Goal: Transaction & Acquisition: Purchase product/service

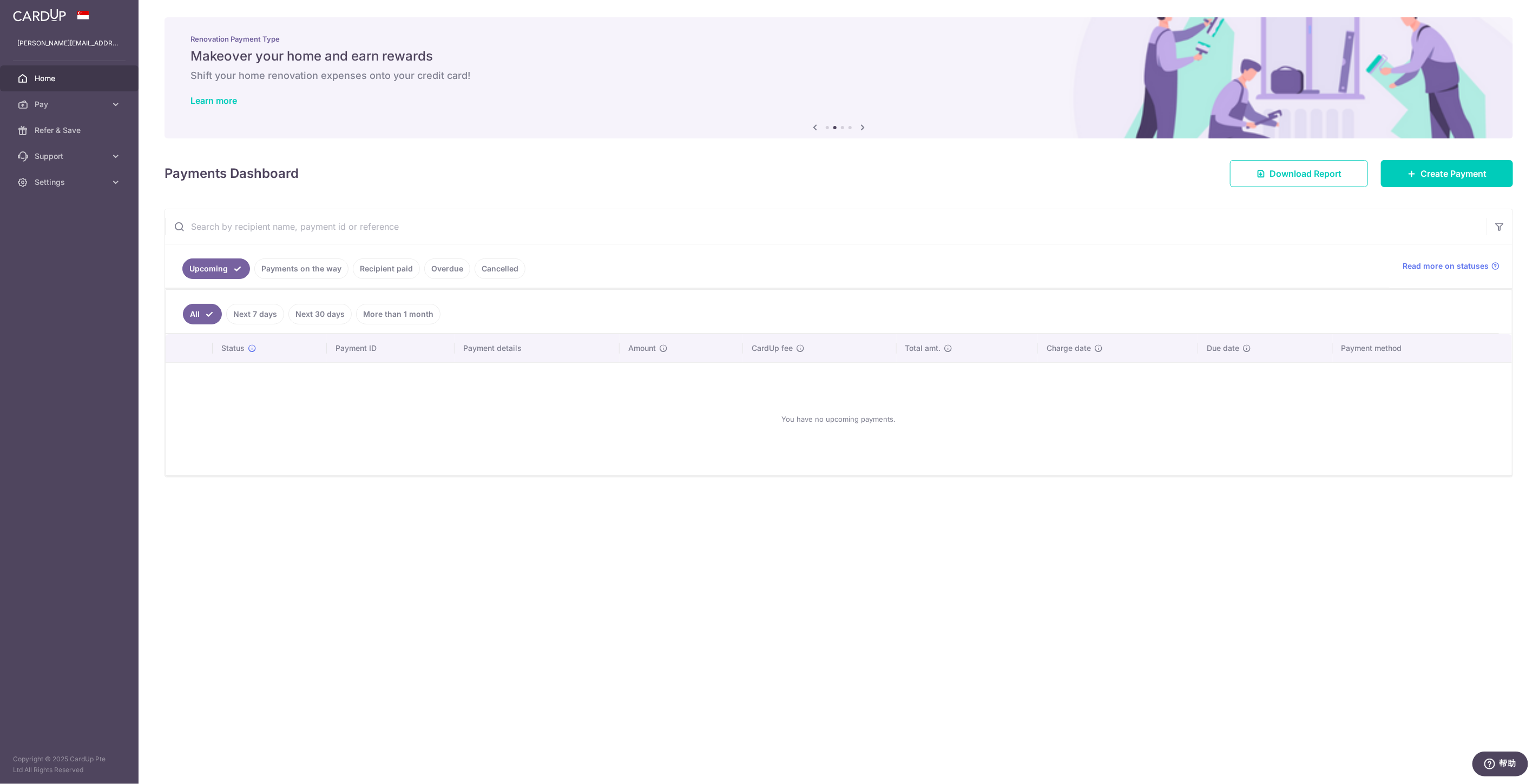
click at [444, 265] on link "Overdue" at bounding box center [446, 268] width 46 height 20
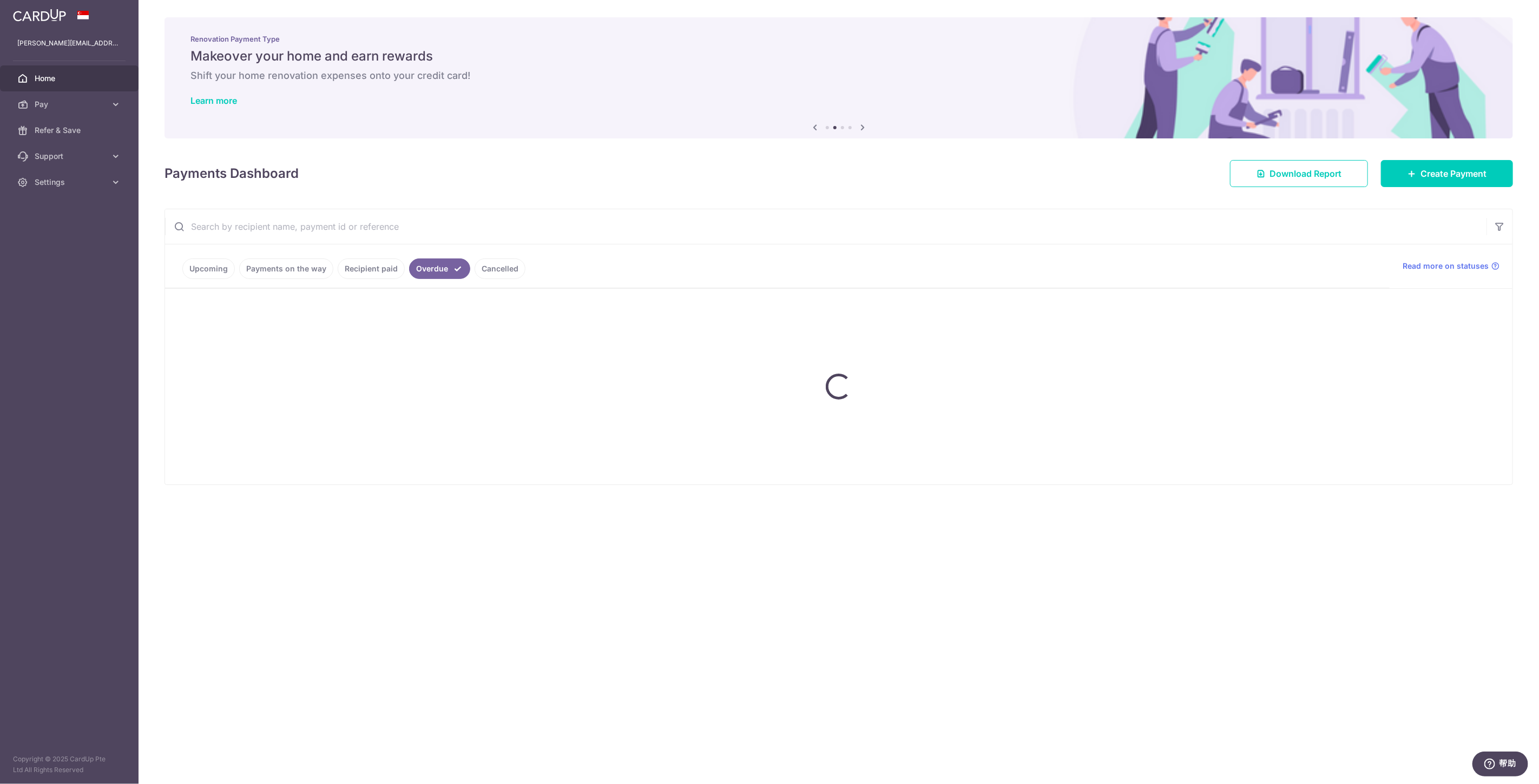
click at [391, 271] on ul "Upcoming Payments on the way Recipient paid Overdue Cancelled" at bounding box center [777, 266] width 1224 height 44
click at [298, 270] on ul "Upcoming Payments on the way Recipient paid Overdue Cancelled" at bounding box center [777, 266] width 1224 height 44
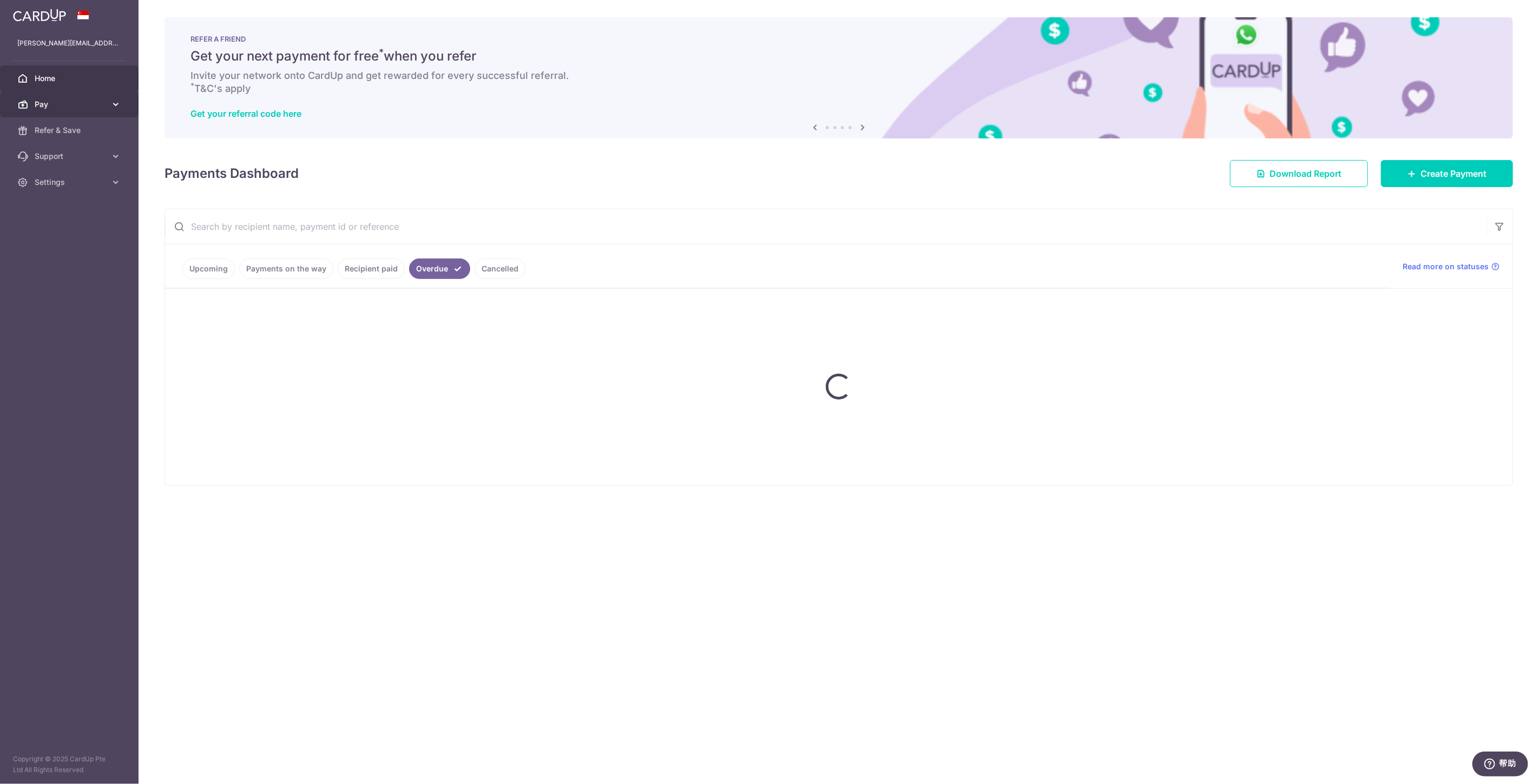
click at [71, 100] on span "Pay" at bounding box center [70, 104] width 71 height 11
click at [69, 128] on span "Payments" at bounding box center [70, 130] width 71 height 11
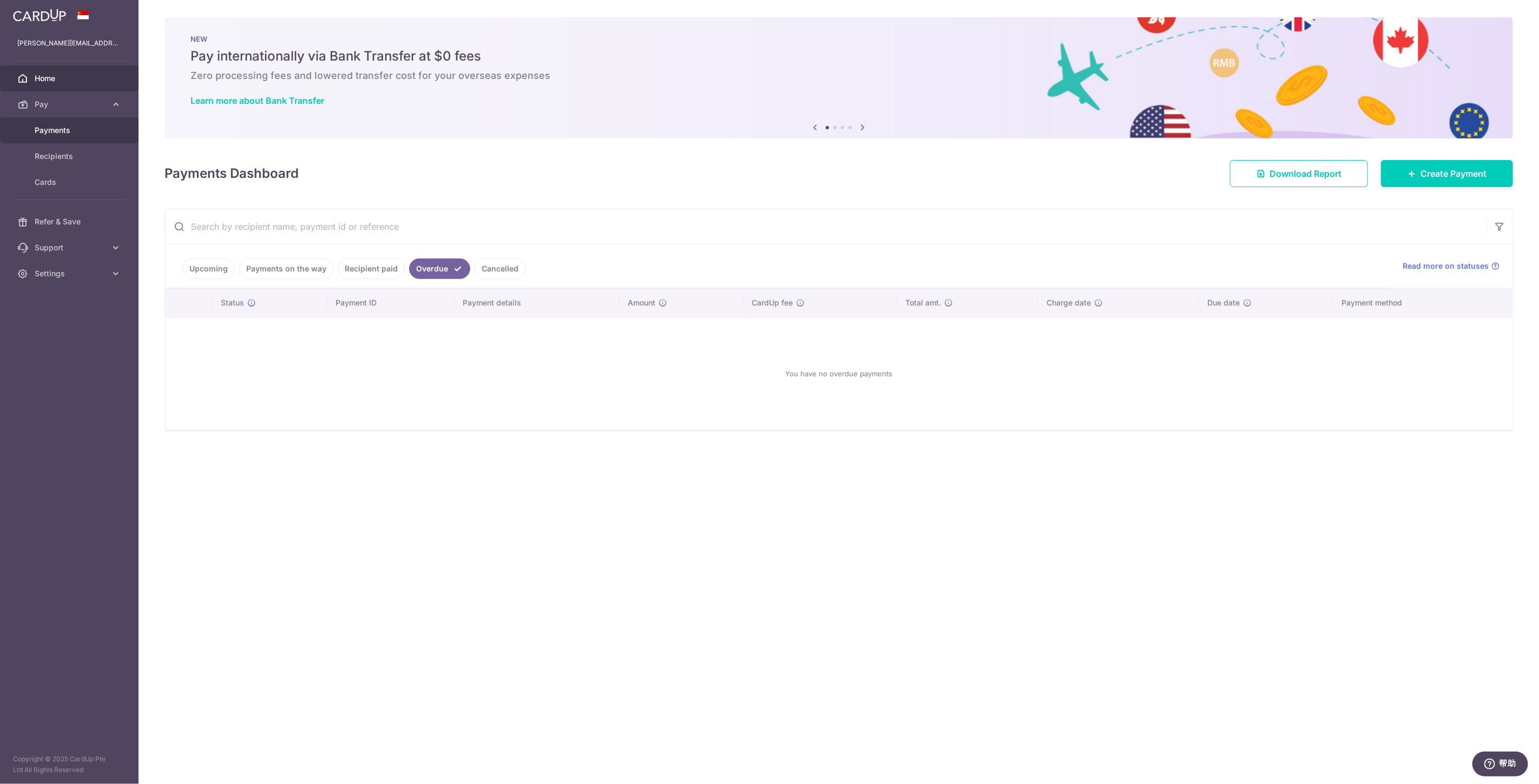
click at [81, 139] on link "Payments" at bounding box center [69, 130] width 139 height 26
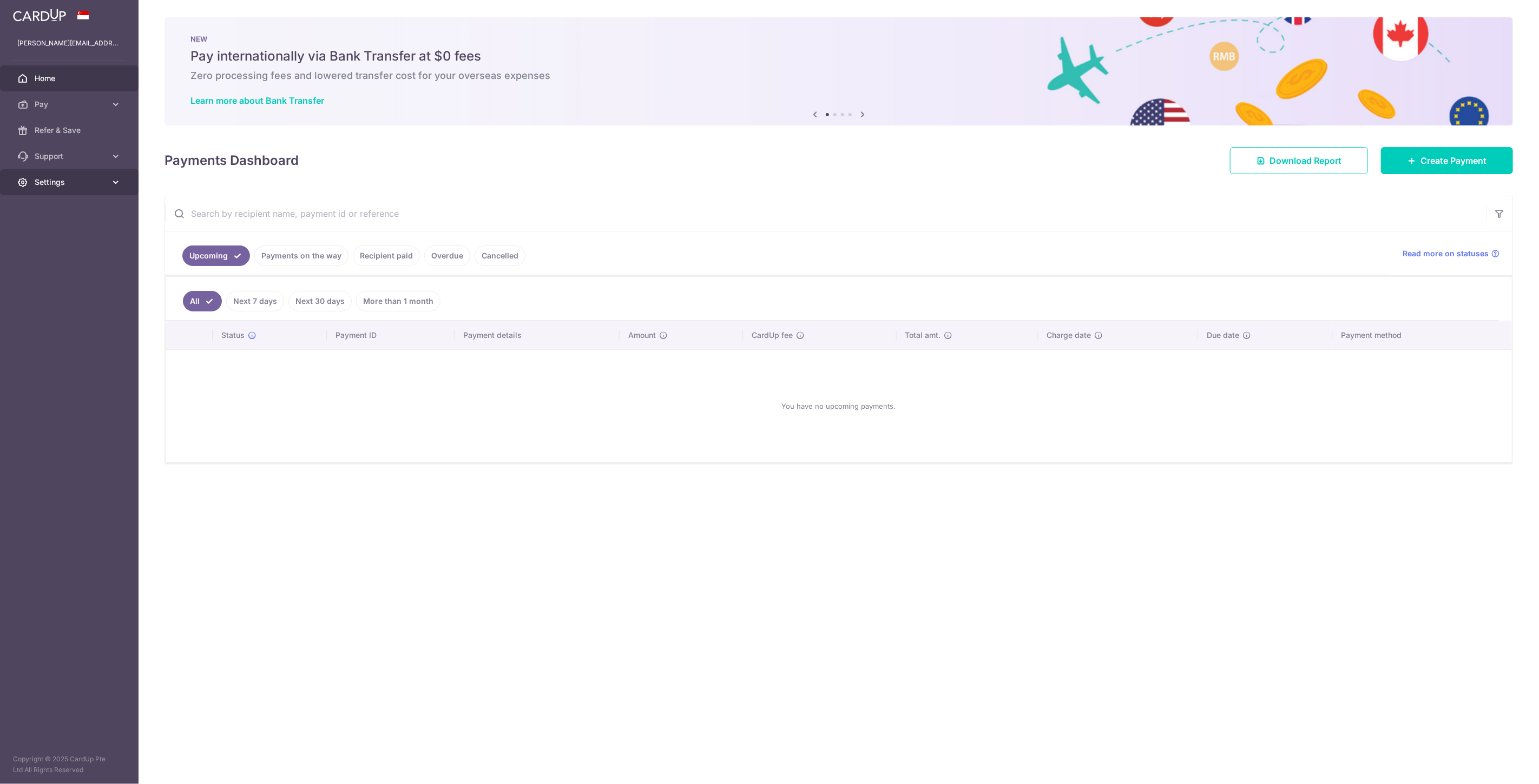
click at [53, 179] on span "Settings" at bounding box center [70, 182] width 71 height 11
click at [62, 201] on link "Account" at bounding box center [69, 208] width 139 height 26
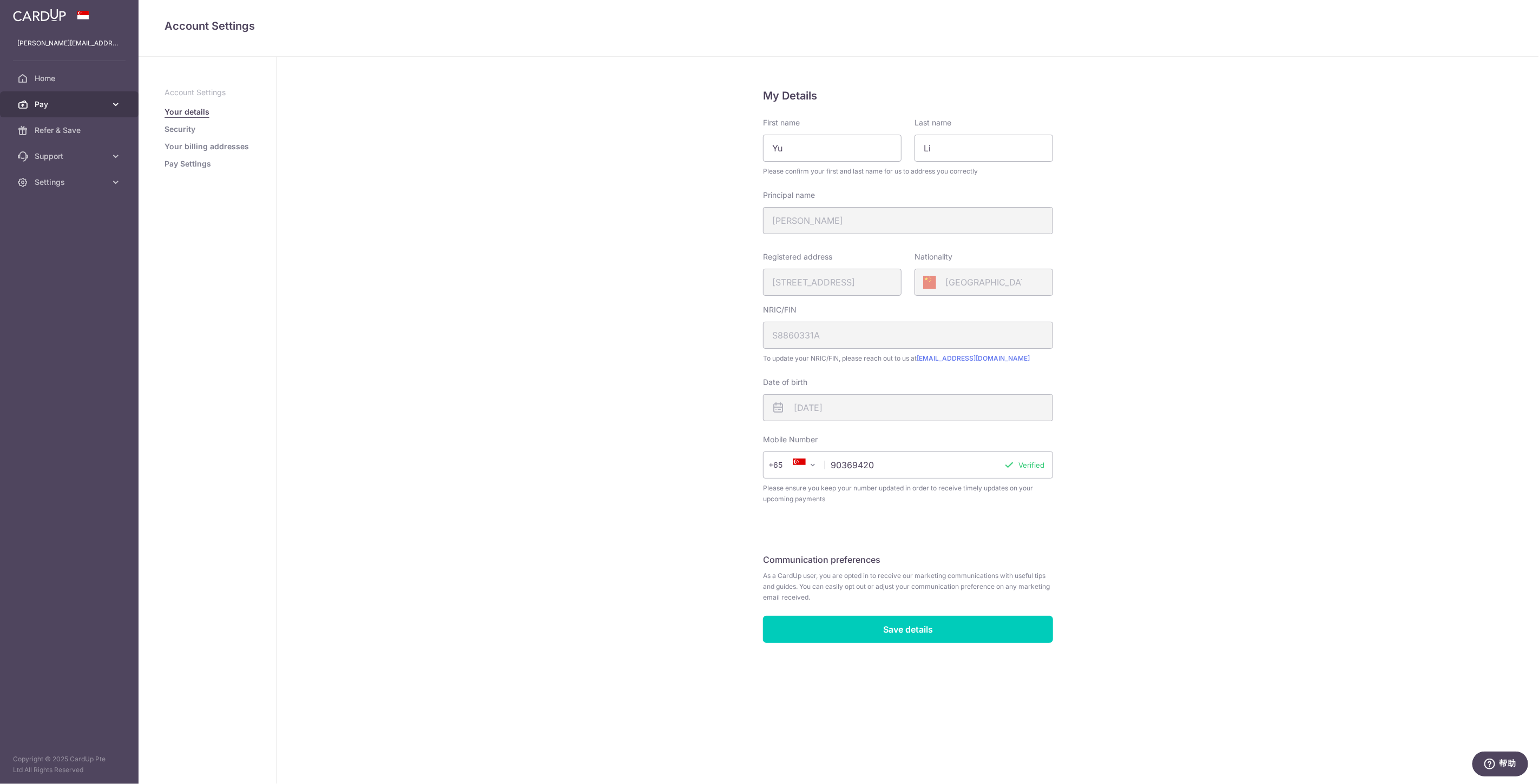
click at [92, 99] on span "Pay" at bounding box center [70, 104] width 71 height 11
click at [78, 129] on span "Payments" at bounding box center [70, 130] width 71 height 11
click at [113, 107] on icon at bounding box center [115, 104] width 11 height 11
click at [78, 179] on span "Cards" at bounding box center [70, 182] width 71 height 11
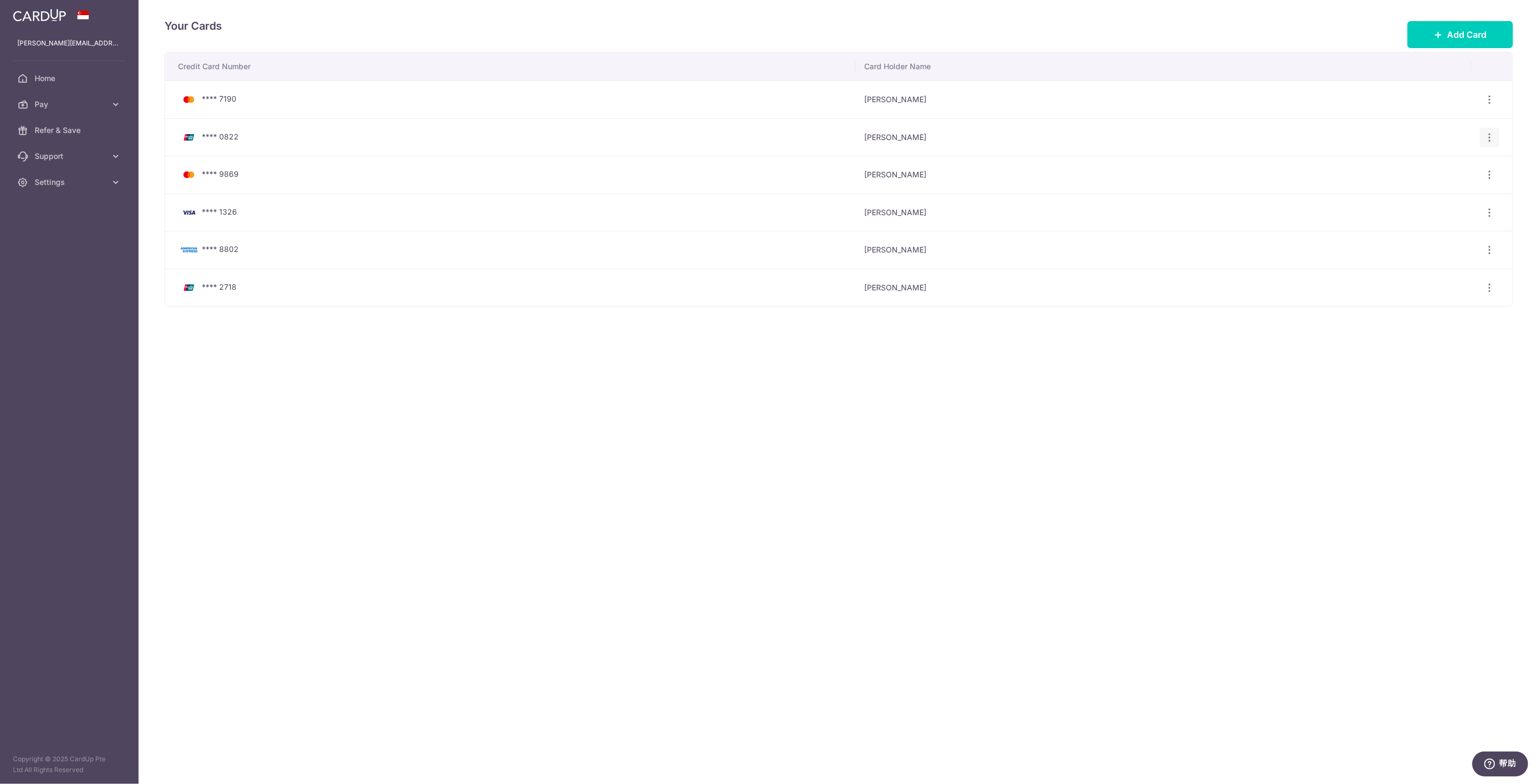
click at [1489, 135] on icon "button" at bounding box center [1490, 138] width 11 height 11
click at [1453, 167] on span "View/Edit" at bounding box center [1453, 167] width 74 height 13
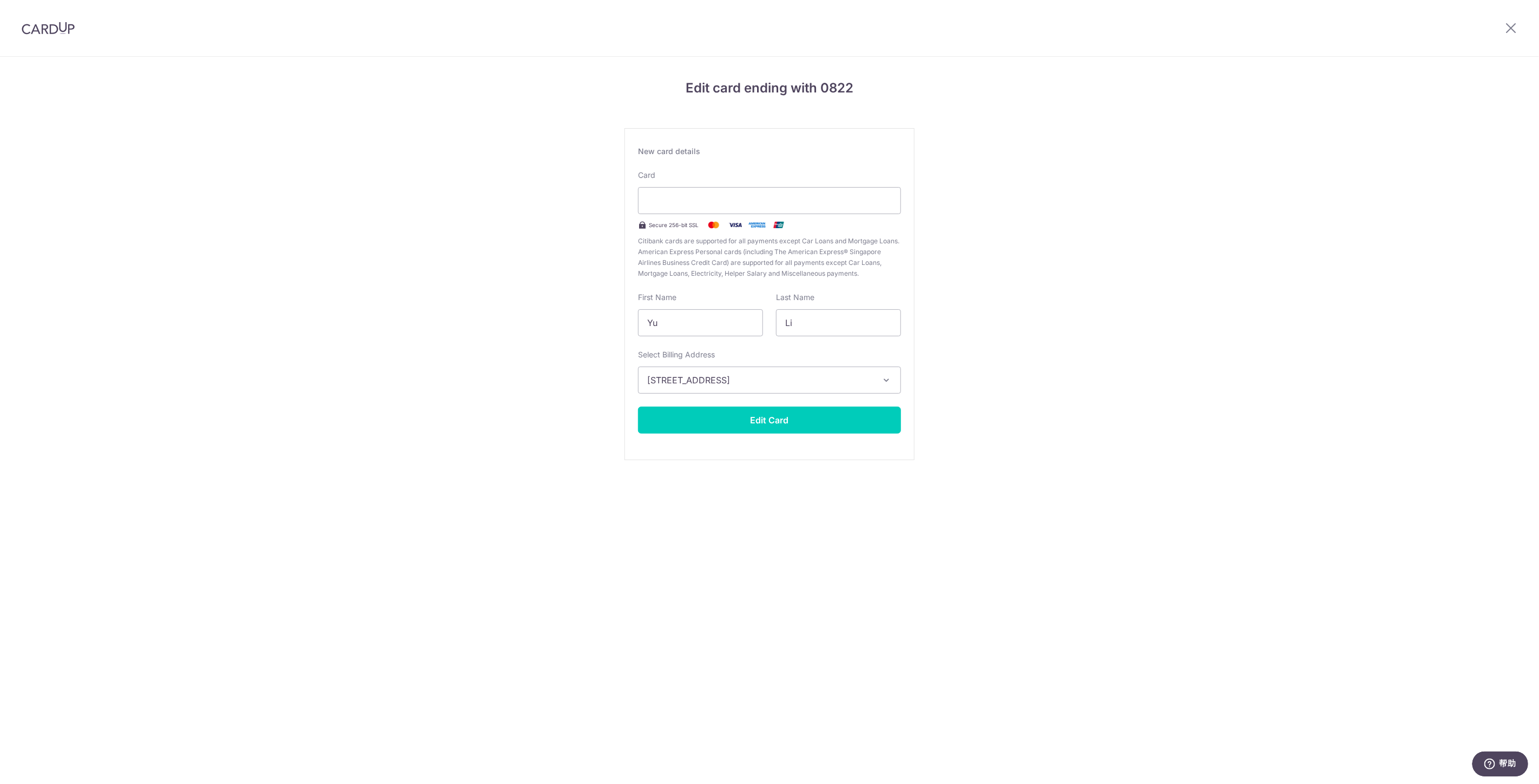
click at [1072, 168] on div "Edit card ending with 0822 New card details Card Secure 256-bit SSL Citibank ca…" at bounding box center [770, 284] width 1539 height 455
click at [34, 27] on img at bounding box center [48, 28] width 53 height 13
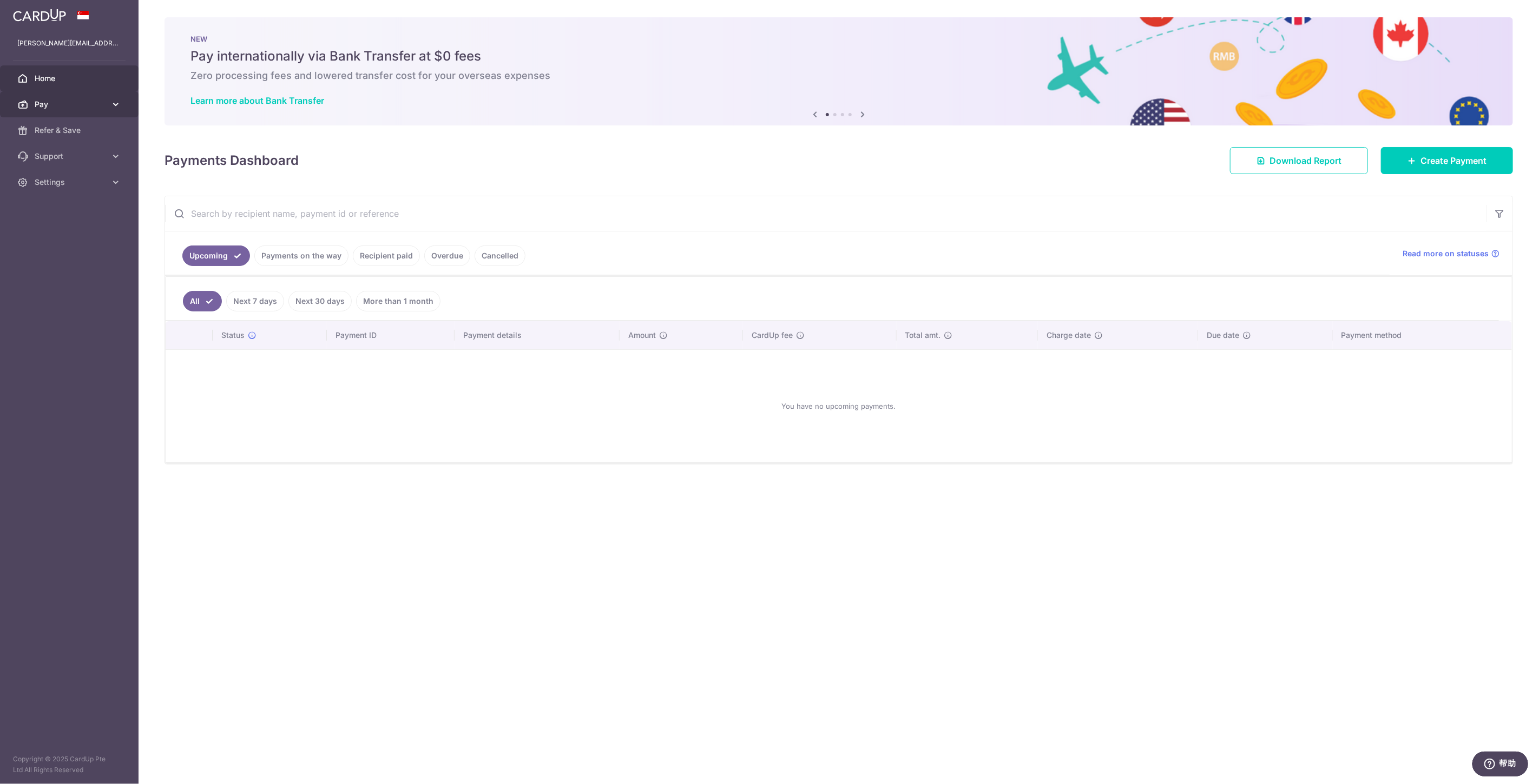
click at [87, 108] on span "Pay" at bounding box center [70, 104] width 71 height 11
click at [70, 176] on link "Cards" at bounding box center [69, 182] width 139 height 26
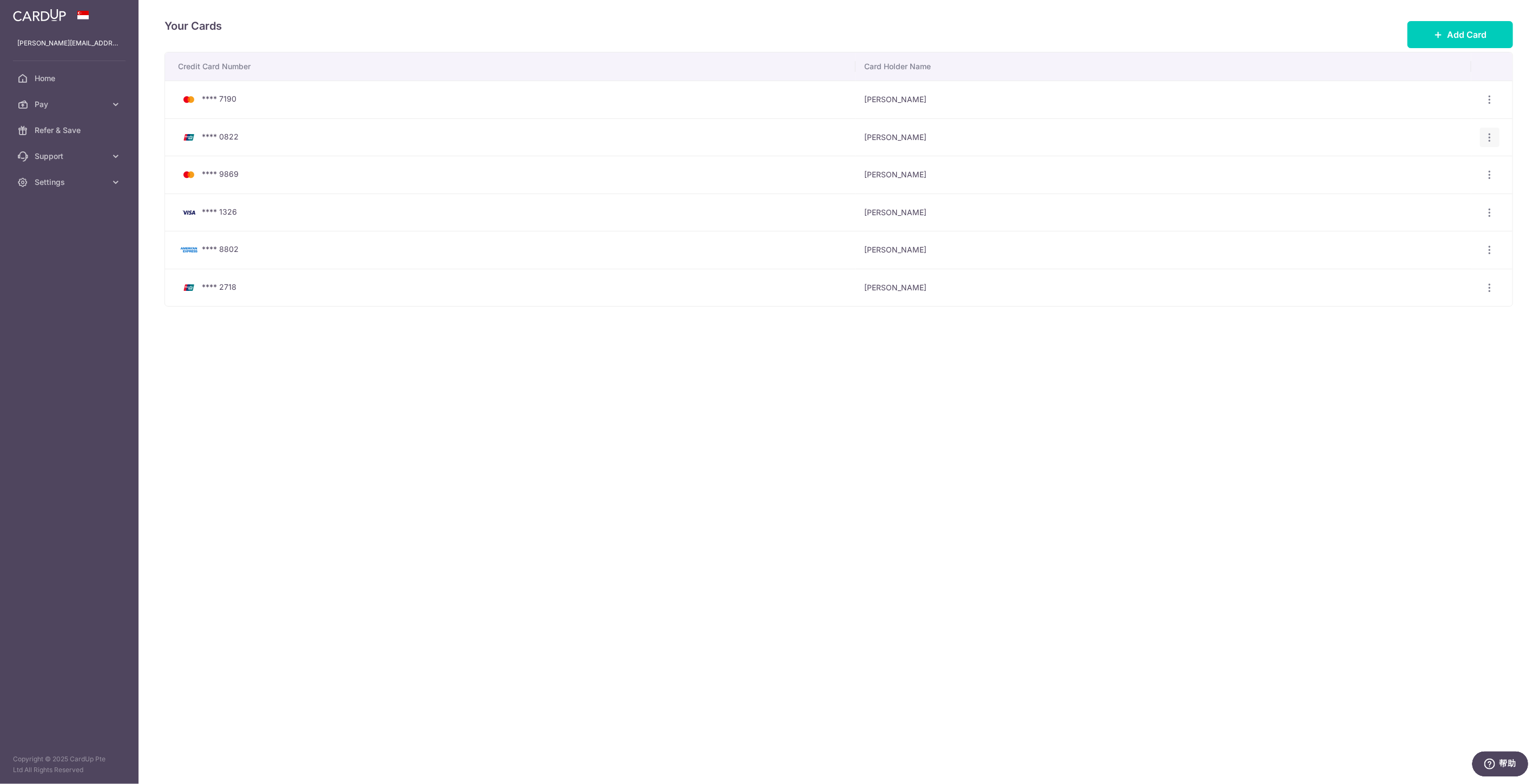
click at [1497, 138] on div "View/Edit Delete" at bounding box center [1490, 137] width 20 height 20
click at [1491, 136] on icon "button" at bounding box center [1490, 138] width 11 height 11
click at [1440, 192] on span "Delete" at bounding box center [1453, 193] width 74 height 13
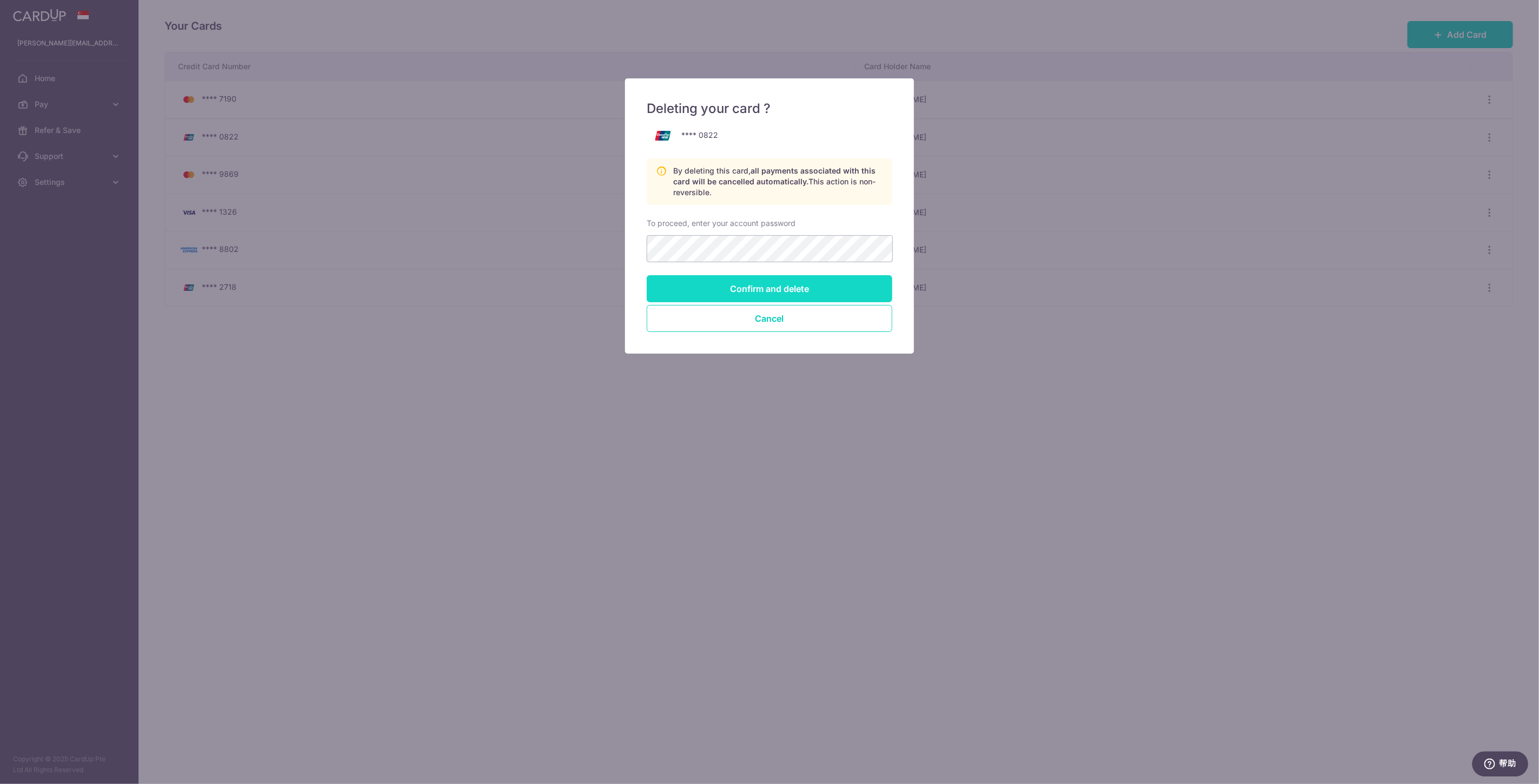
click at [780, 286] on input "Confirm and delete" at bounding box center [769, 289] width 246 height 27
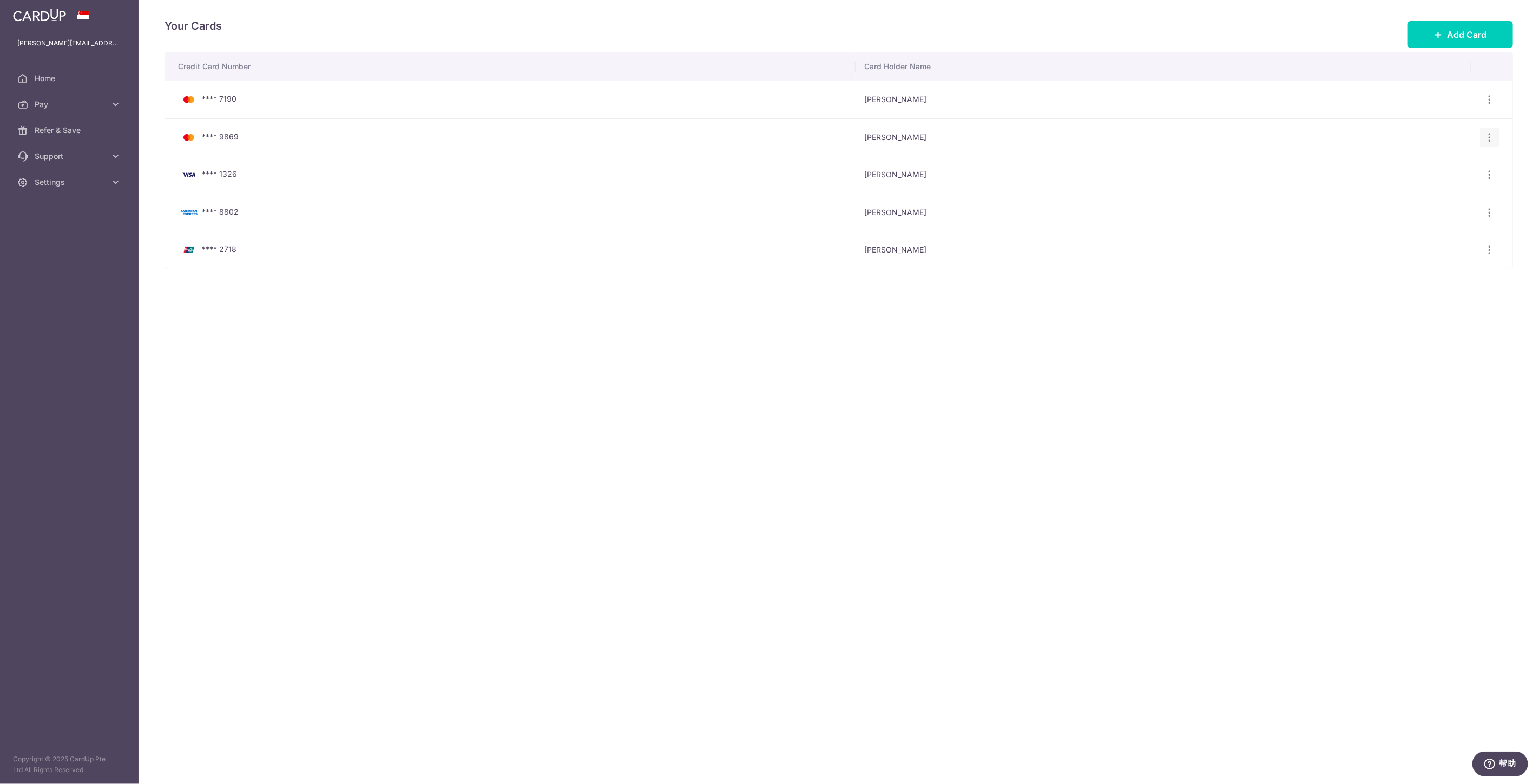
click at [1490, 141] on icon "button" at bounding box center [1490, 138] width 11 height 11
click at [1419, 191] on span "Delete" at bounding box center [1453, 193] width 74 height 13
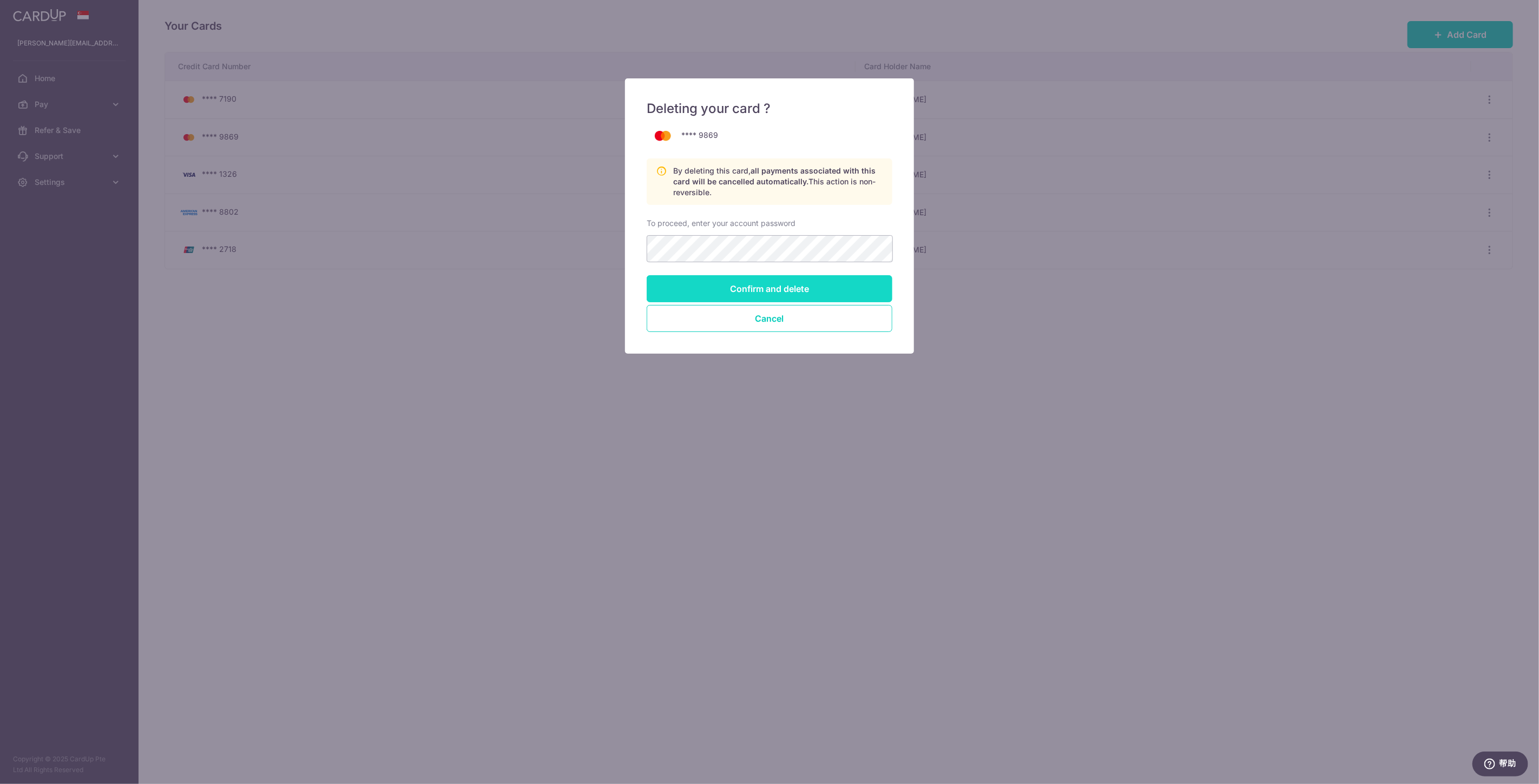
click at [734, 284] on input "Confirm and delete" at bounding box center [769, 289] width 246 height 27
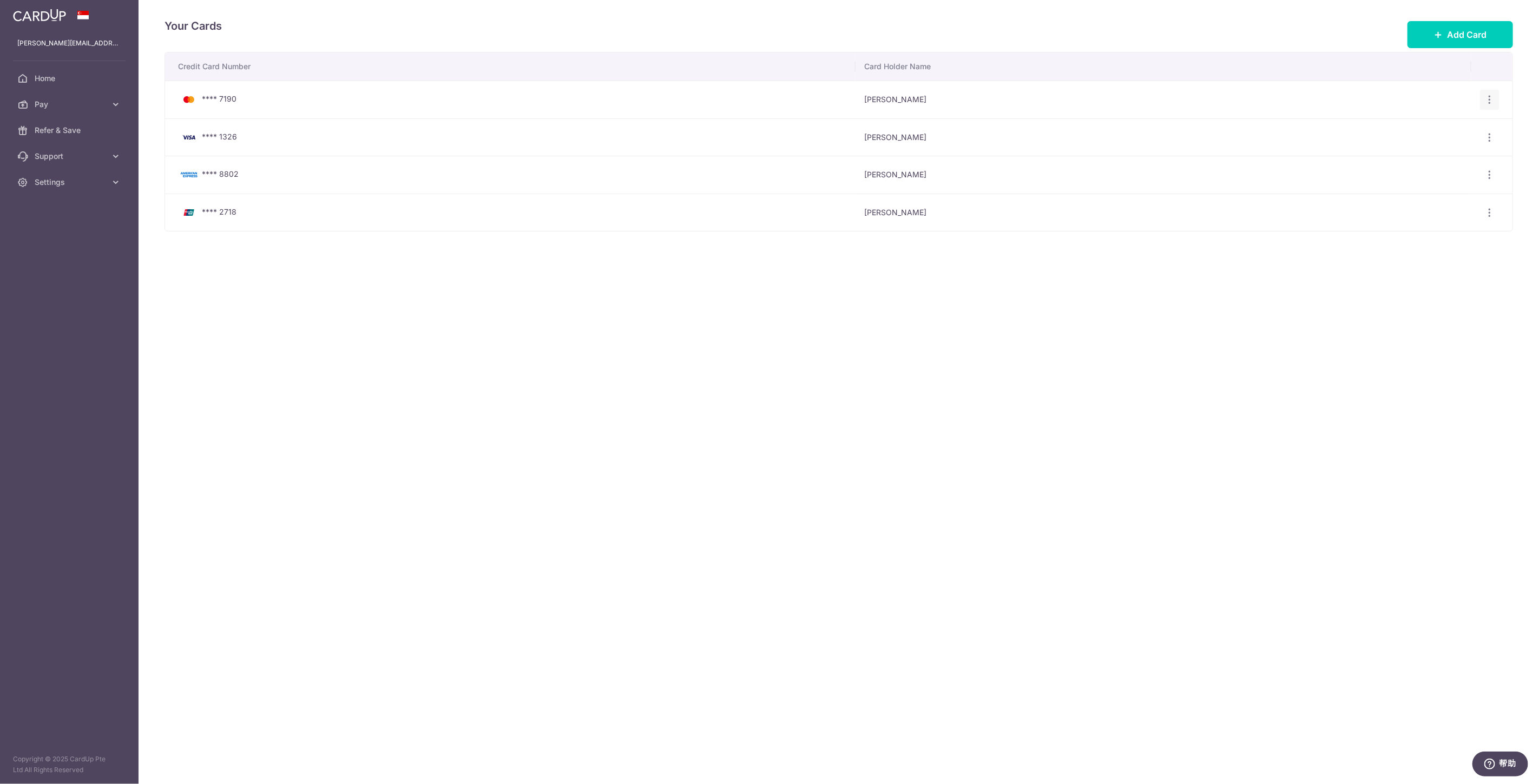
click at [1485, 101] on icon "button" at bounding box center [1490, 100] width 11 height 11
click at [1424, 155] on span "Delete" at bounding box center [1453, 156] width 74 height 13
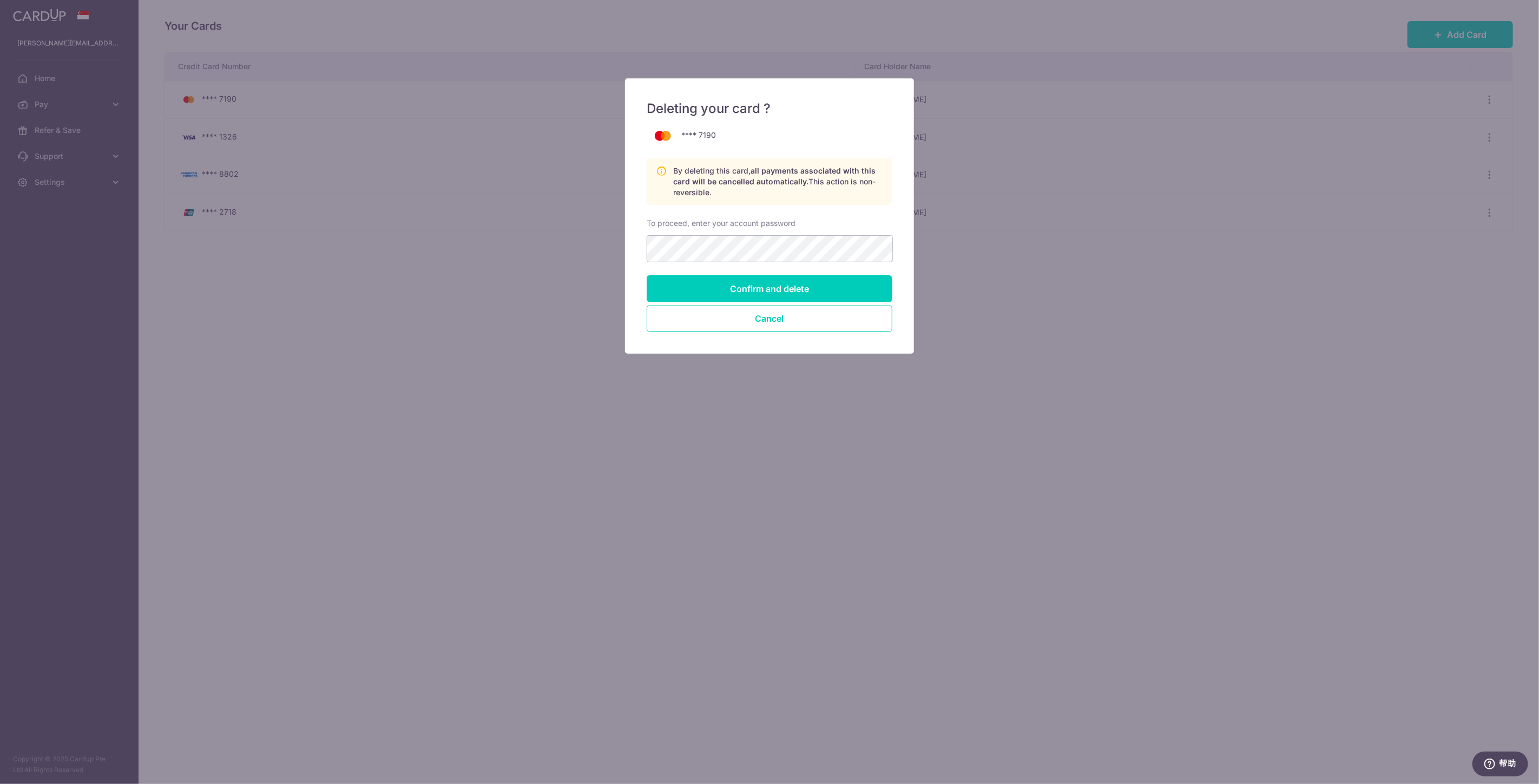
click at [1036, 226] on div "Deleting your card ? **** 7190 By deleting this card, all payments associated w…" at bounding box center [770, 392] width 1539 height 784
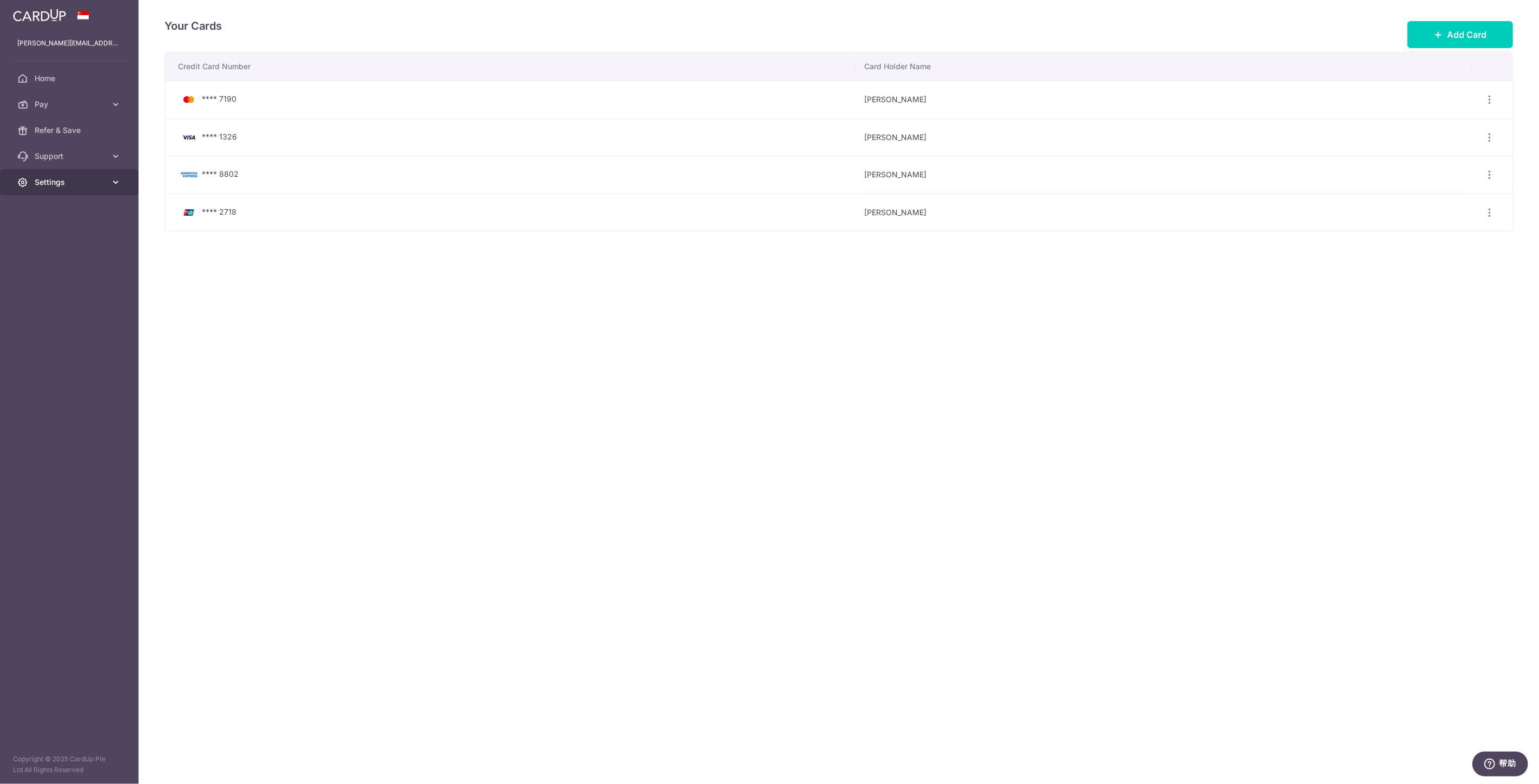
click at [51, 187] on span "Settings" at bounding box center [70, 182] width 71 height 11
click at [53, 207] on span "Account" at bounding box center [70, 208] width 71 height 11
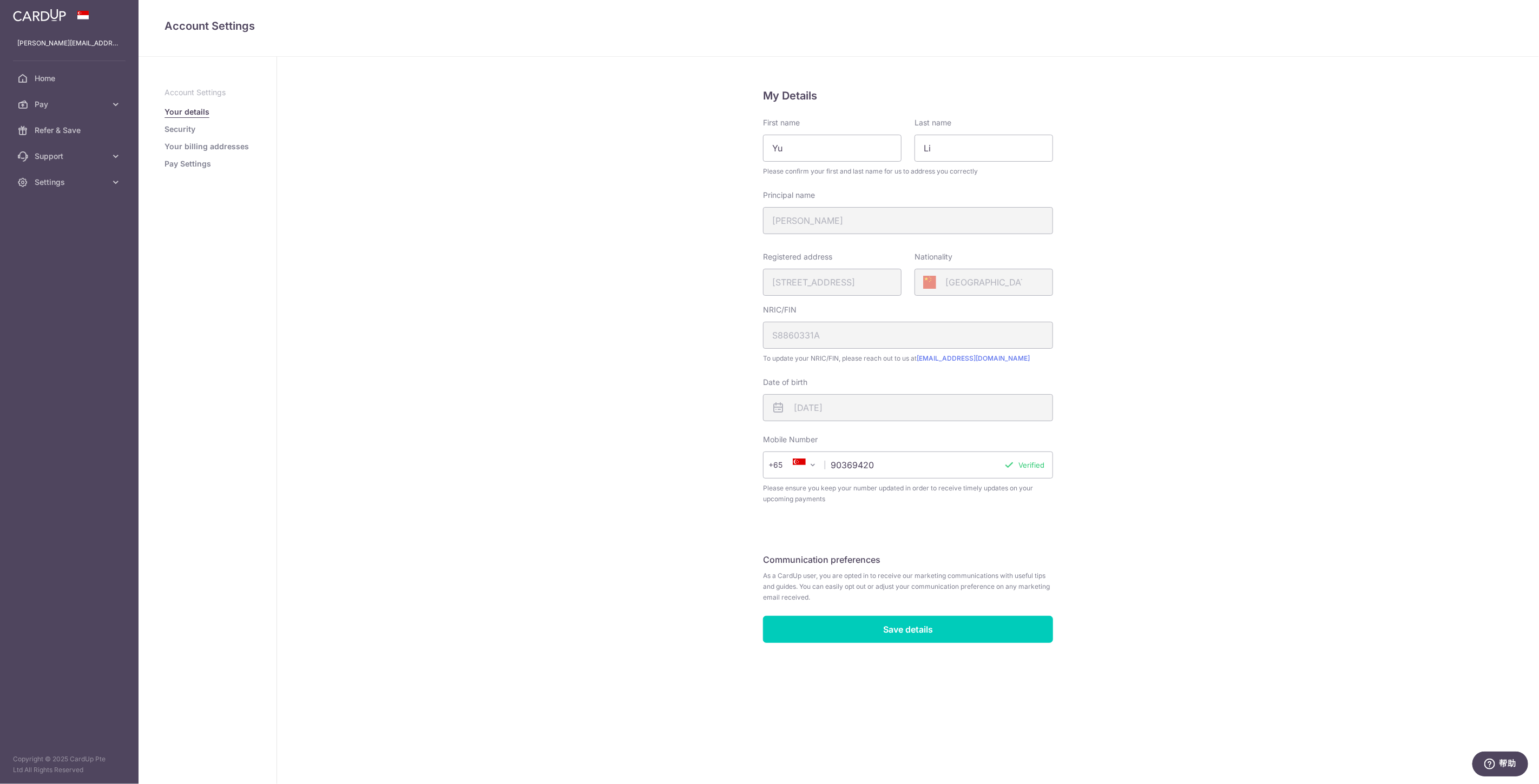
click at [185, 129] on link "Security" at bounding box center [180, 129] width 31 height 11
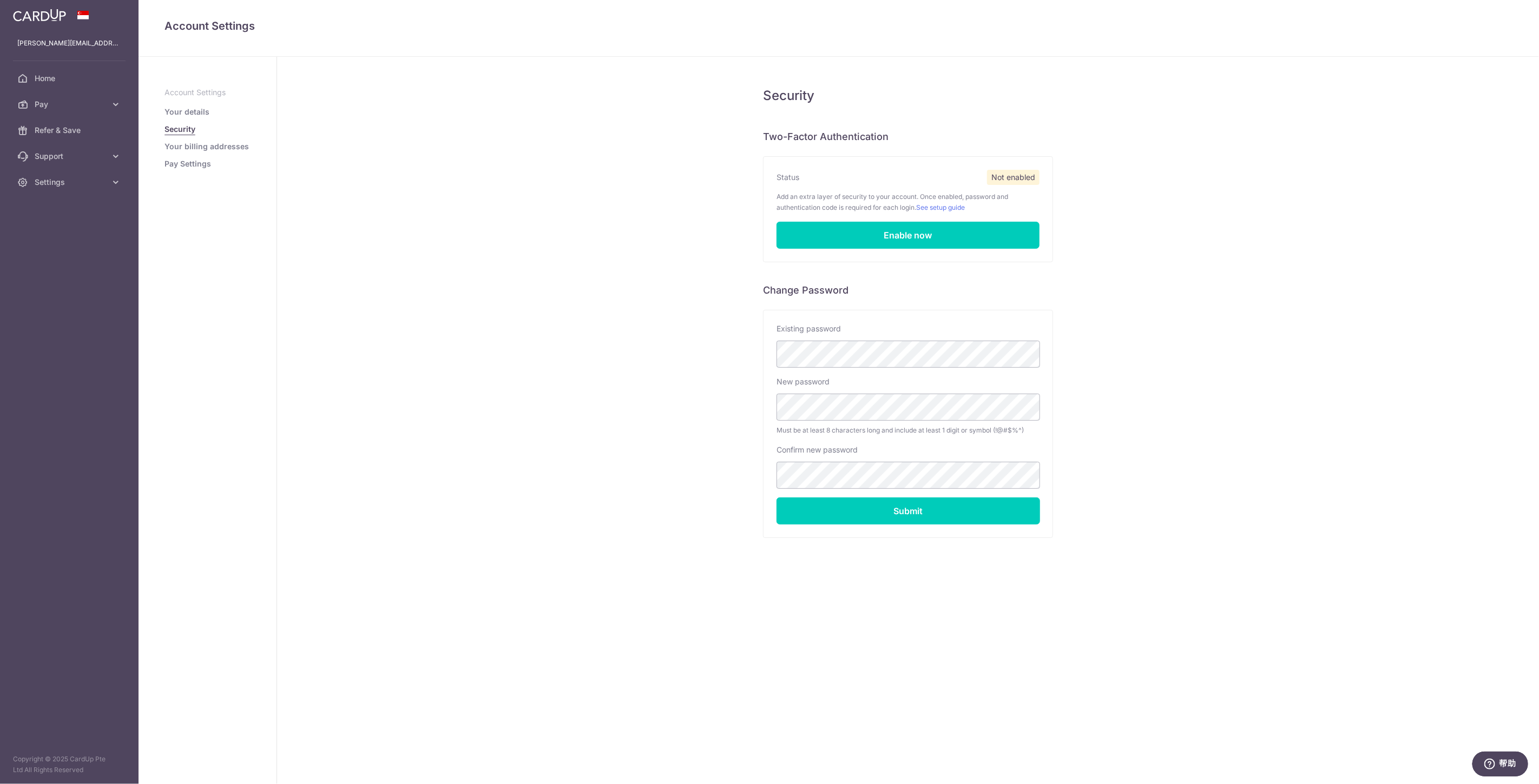
click at [639, 407] on div "Security Two-Factor Authentication Status Not enabled Add an extra layer of sec…" at bounding box center [907, 421] width 1262 height 728
click at [653, 415] on div "Security Two-Factor Authentication Status Not enabled Add an extra layer of sec…" at bounding box center [907, 421] width 1262 height 728
click at [386, 419] on div "Security Two-Factor Authentication Status Not enabled Add an extra layer of sec…" at bounding box center [907, 421] width 1262 height 728
click at [672, 455] on div "Security Two-Factor Authentication Status Not enabled Add an extra layer of sec…" at bounding box center [907, 421] width 1262 height 728
click at [896, 507] on input "Submit" at bounding box center [908, 511] width 263 height 27
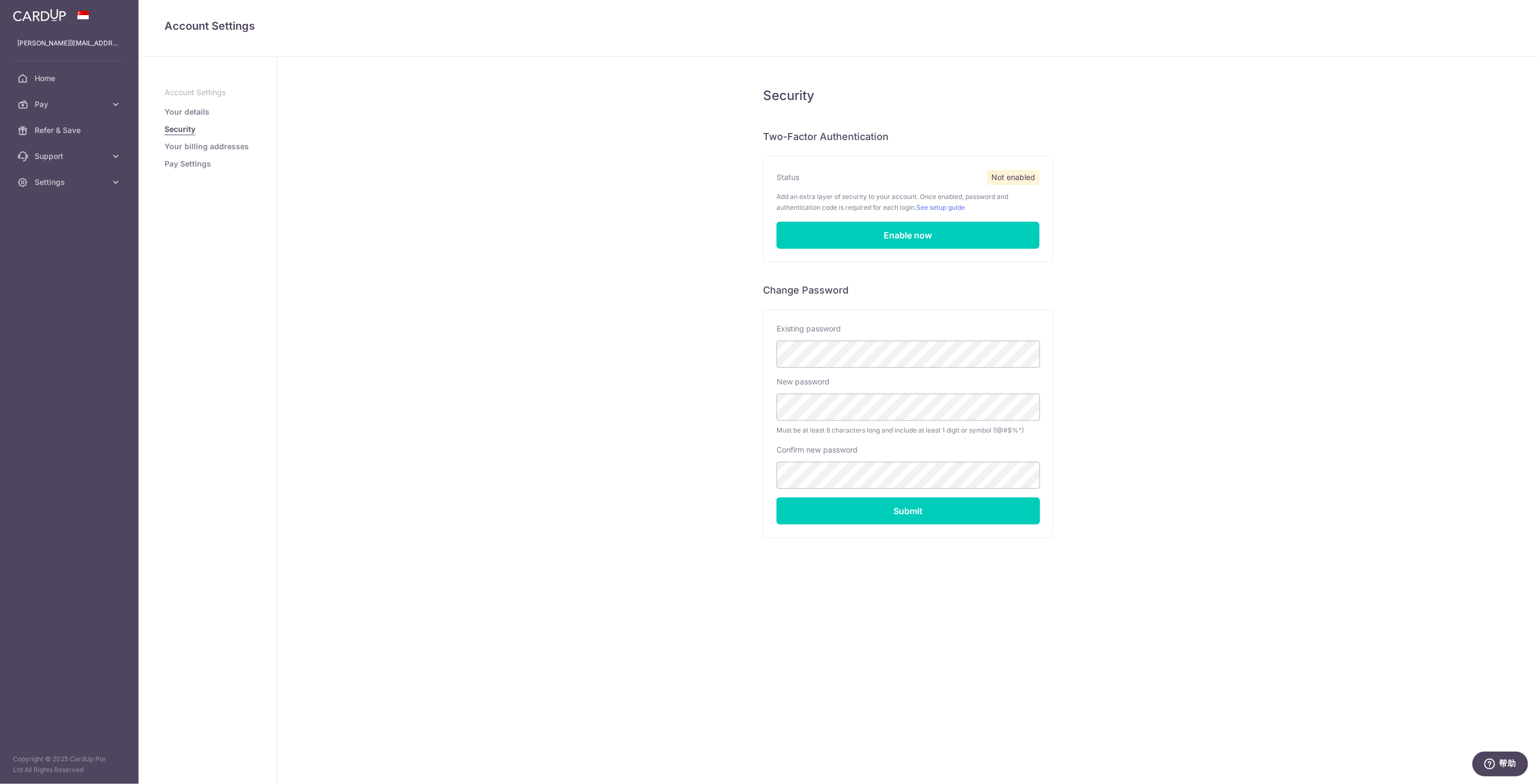
click at [1219, 263] on div "Security Two-Factor Authentication Status Not enabled Add an extra layer of sec…" at bounding box center [907, 421] width 1262 height 728
click at [912, 232] on link "Enable now" at bounding box center [907, 235] width 263 height 27
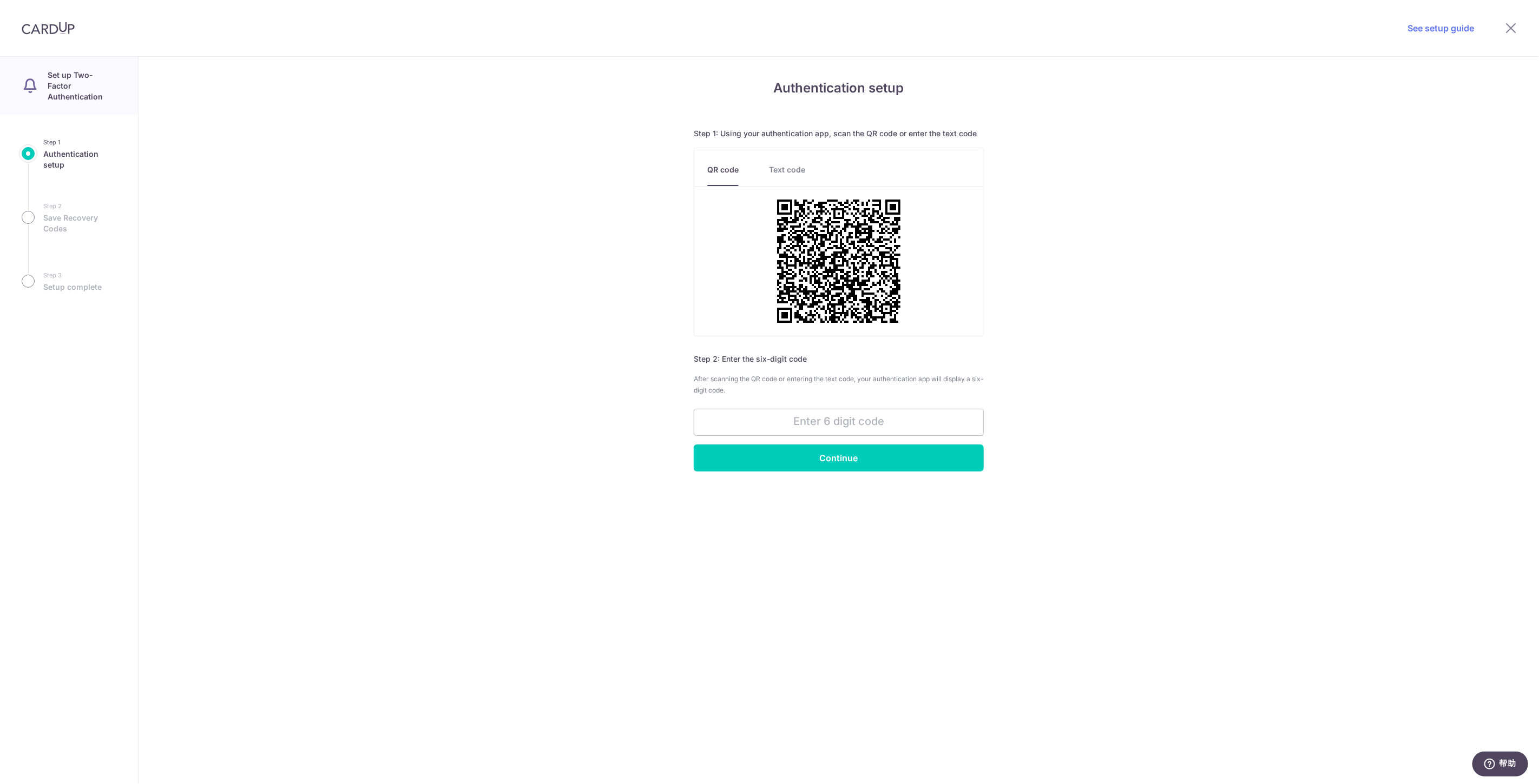
click at [22, 32] on img at bounding box center [48, 28] width 53 height 13
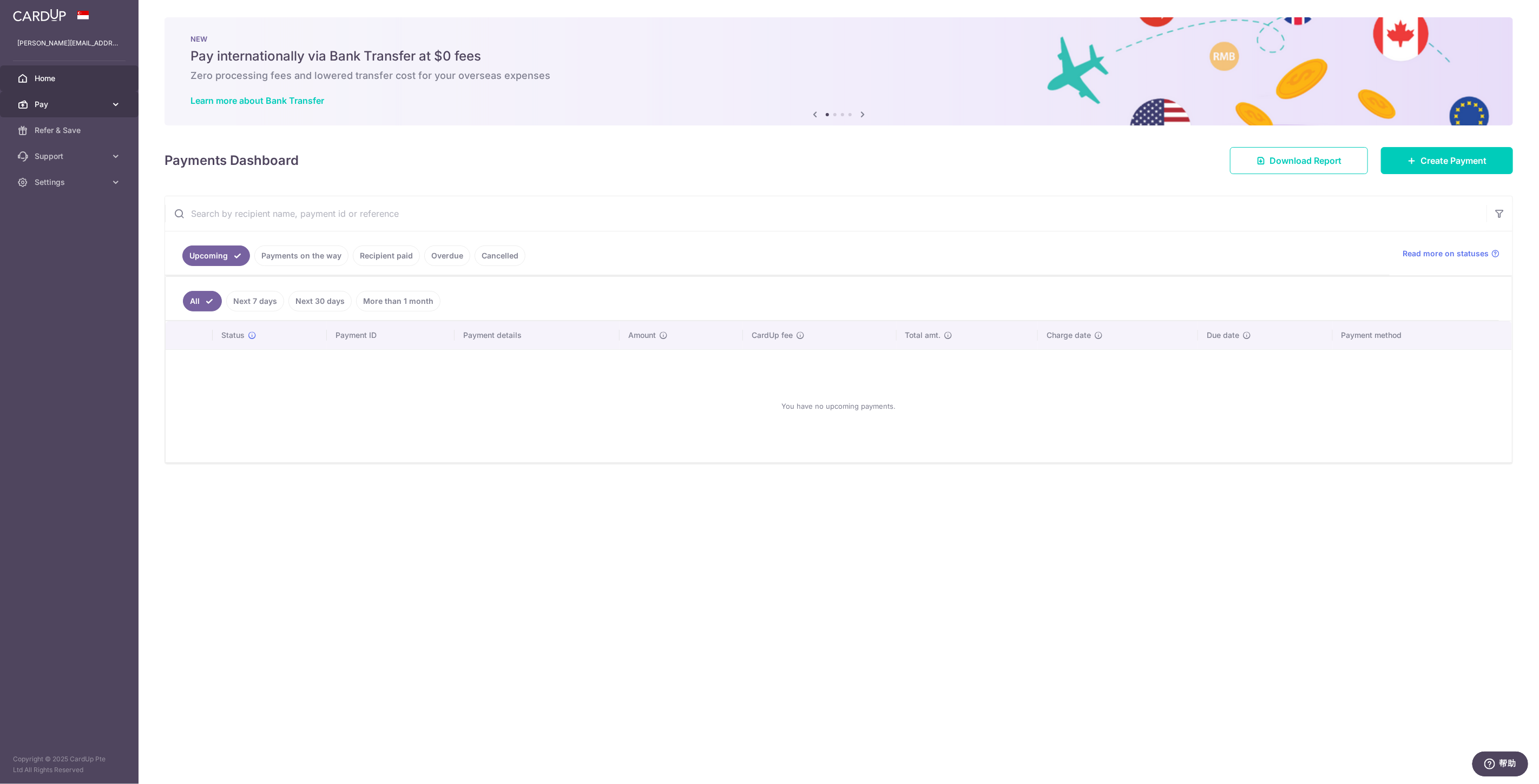
click at [118, 110] on link "Pay" at bounding box center [69, 104] width 139 height 26
click at [69, 177] on span "Cards" at bounding box center [70, 182] width 71 height 11
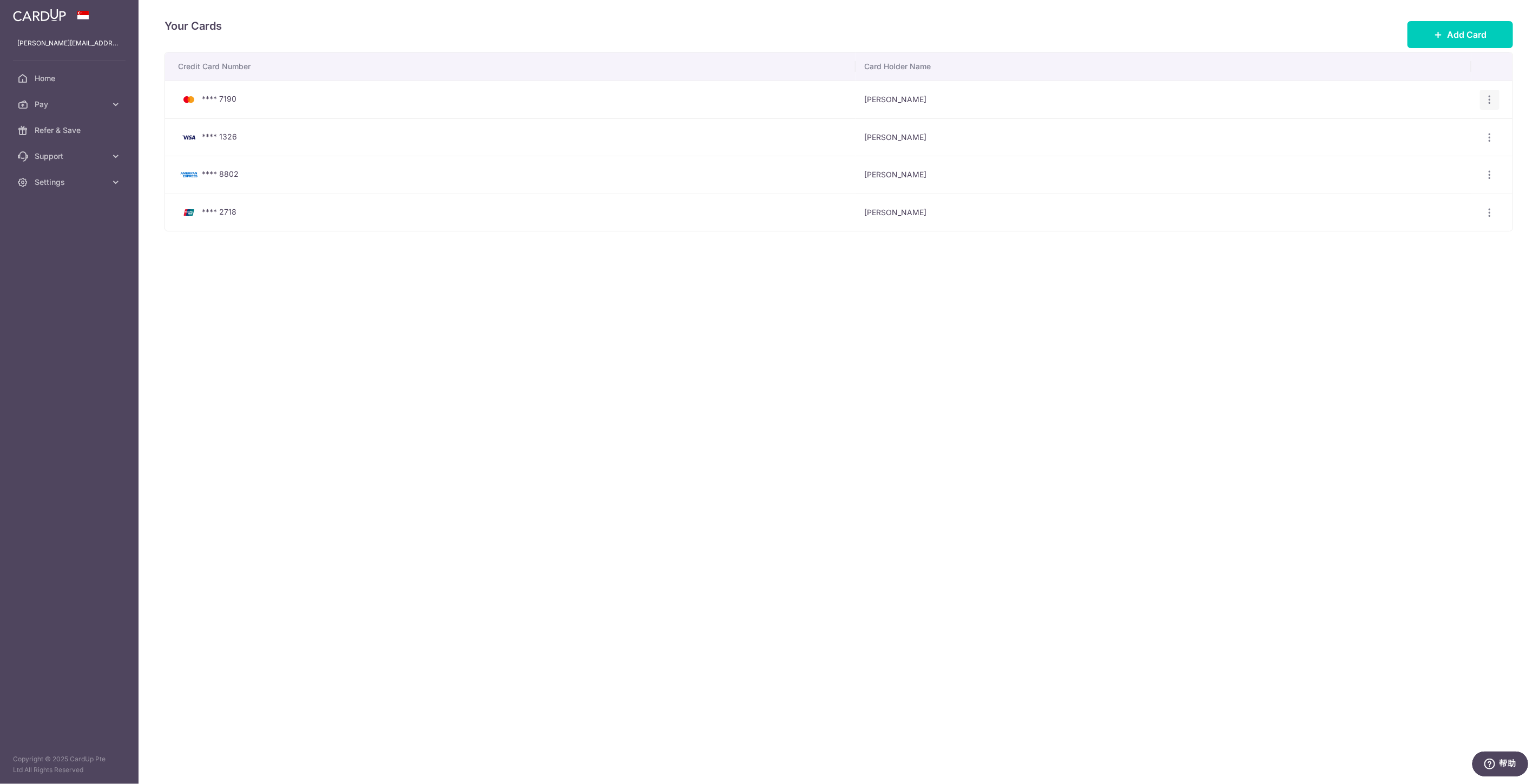
click at [1483, 98] on div "View/Edit Delete" at bounding box center [1490, 100] width 20 height 20
click at [1490, 97] on icon "button" at bounding box center [1490, 100] width 11 height 11
click at [1416, 153] on link "Delete" at bounding box center [1443, 156] width 113 height 26
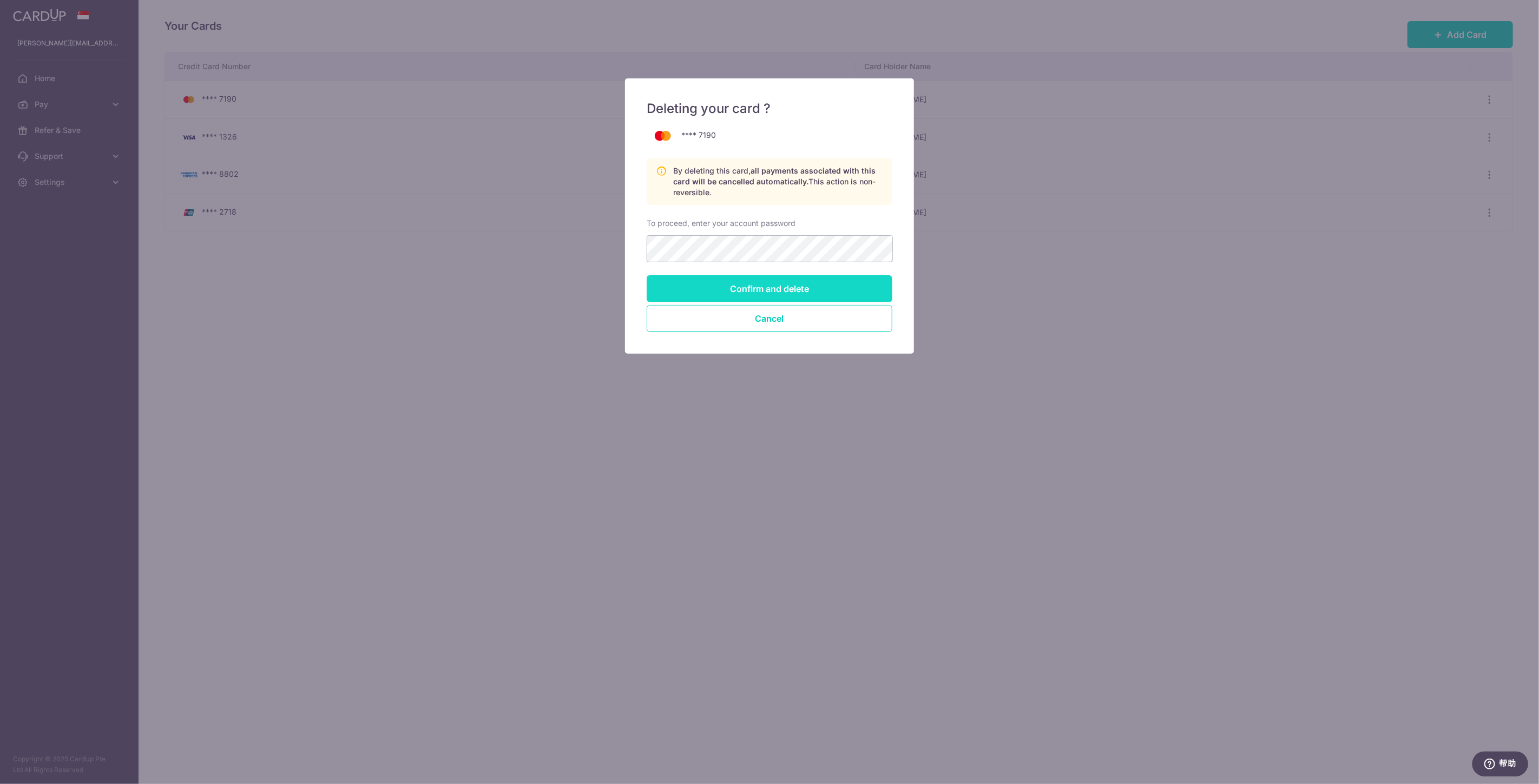
click at [770, 288] on input "Confirm and delete" at bounding box center [769, 289] width 246 height 27
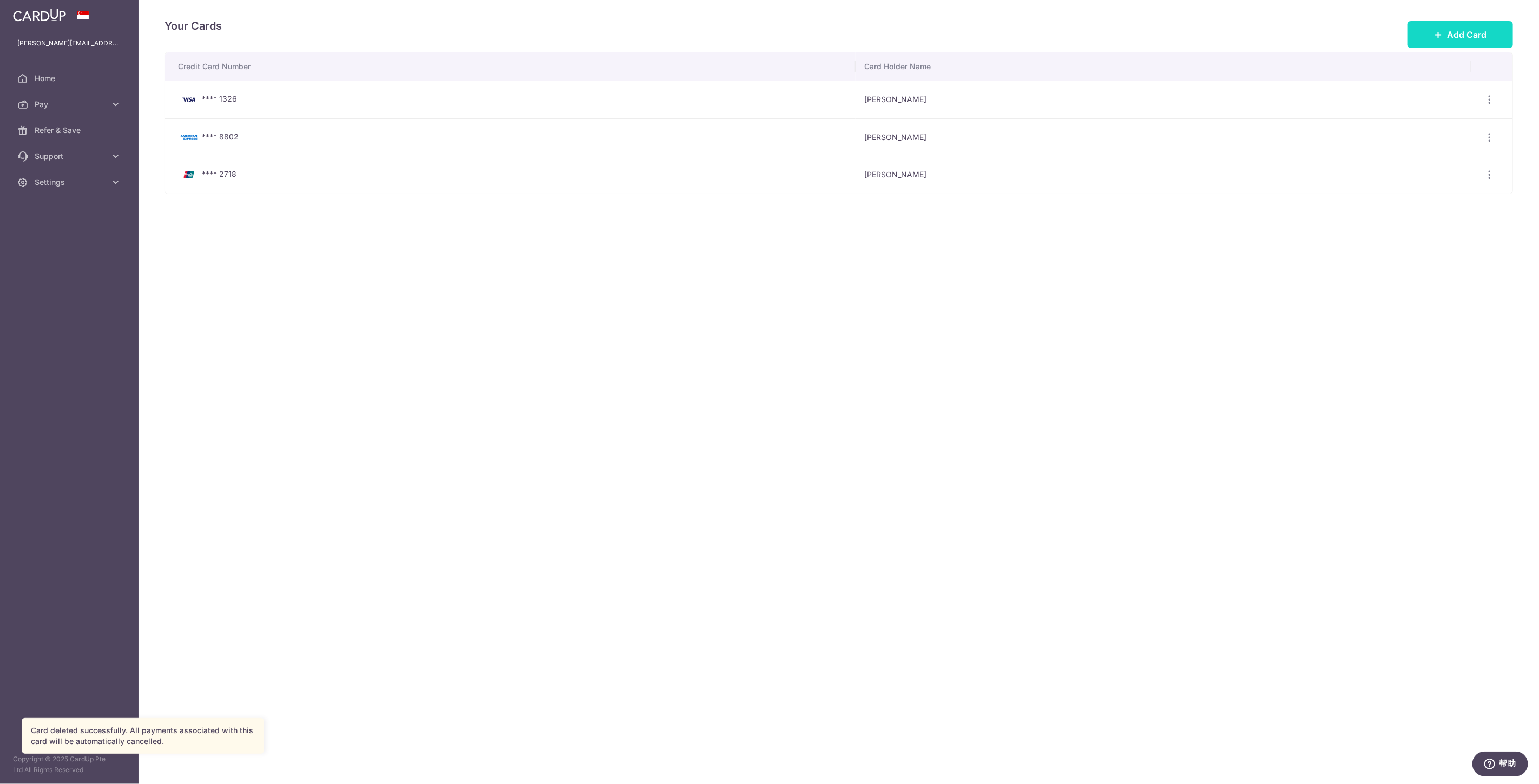
click at [1456, 30] on span "Add Card" at bounding box center [1466, 34] width 39 height 13
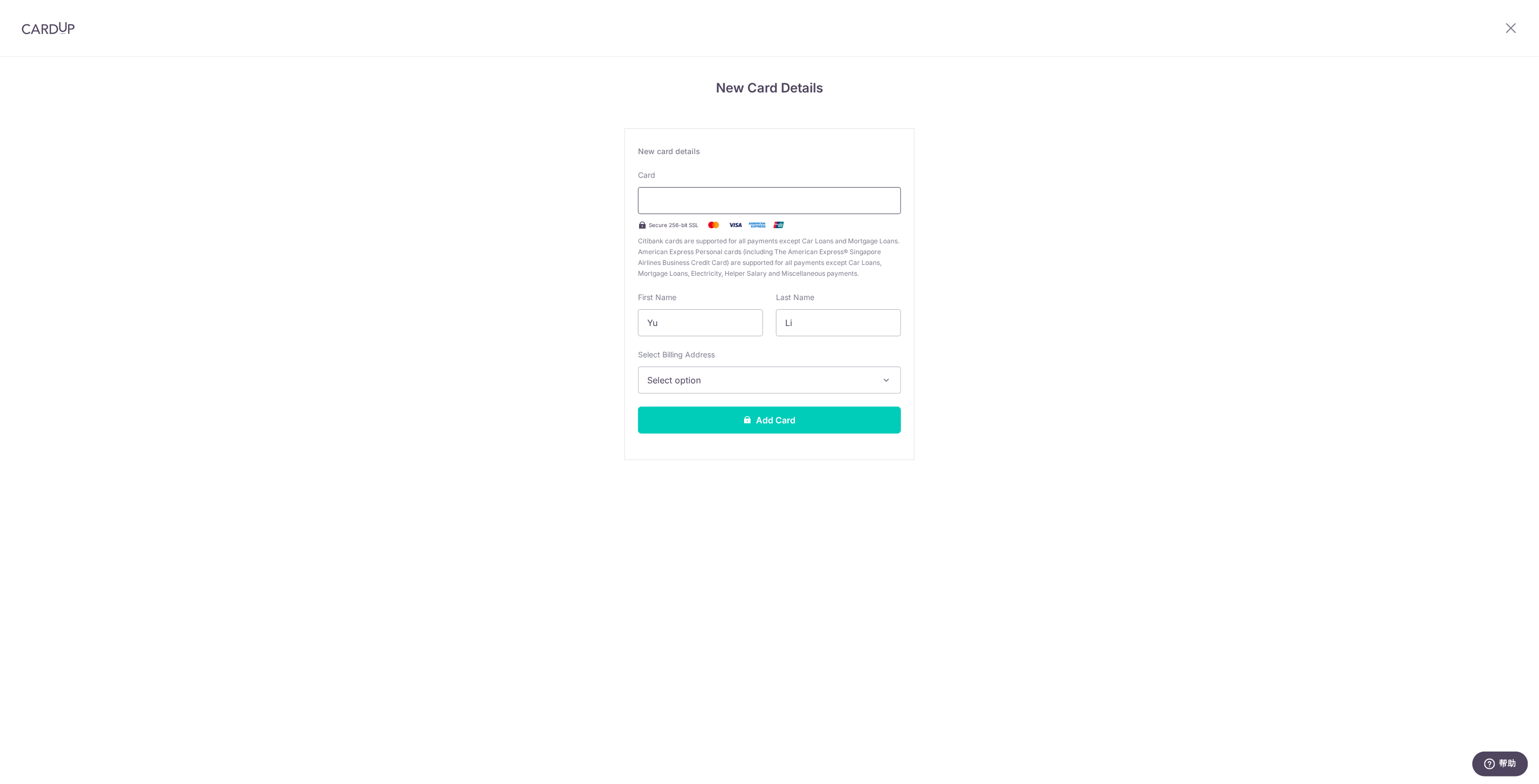
click at [753, 191] on div at bounding box center [769, 201] width 263 height 27
click at [732, 331] on input "Yu" at bounding box center [701, 323] width 125 height 27
click at [774, 382] on span "Select option" at bounding box center [760, 380] width 225 height 13
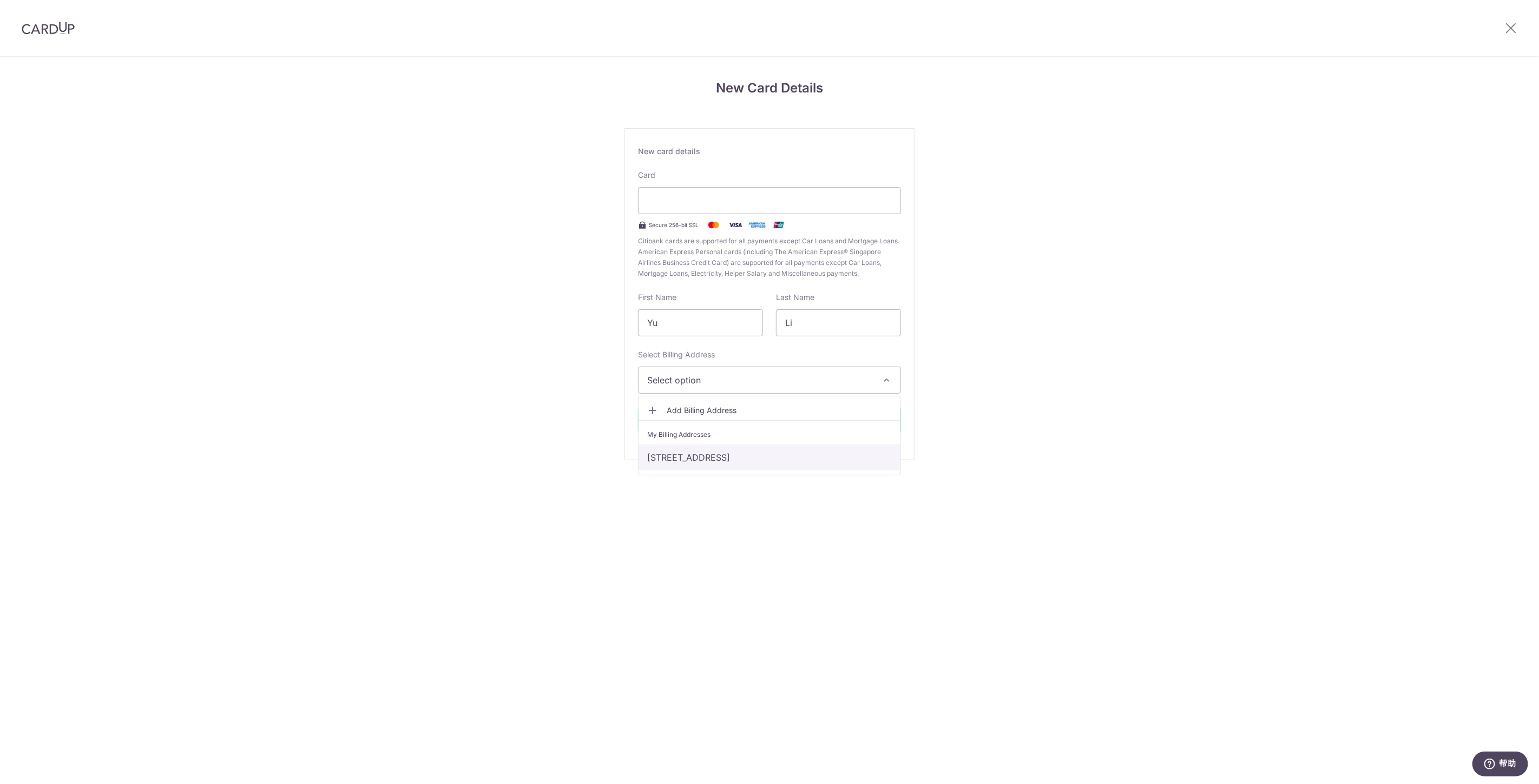
click at [732, 450] on link "#03-12, 78 West Coast Rd, Clementiwoods Condo, Singapore, Singapore, Singapore-…" at bounding box center [770, 457] width 262 height 26
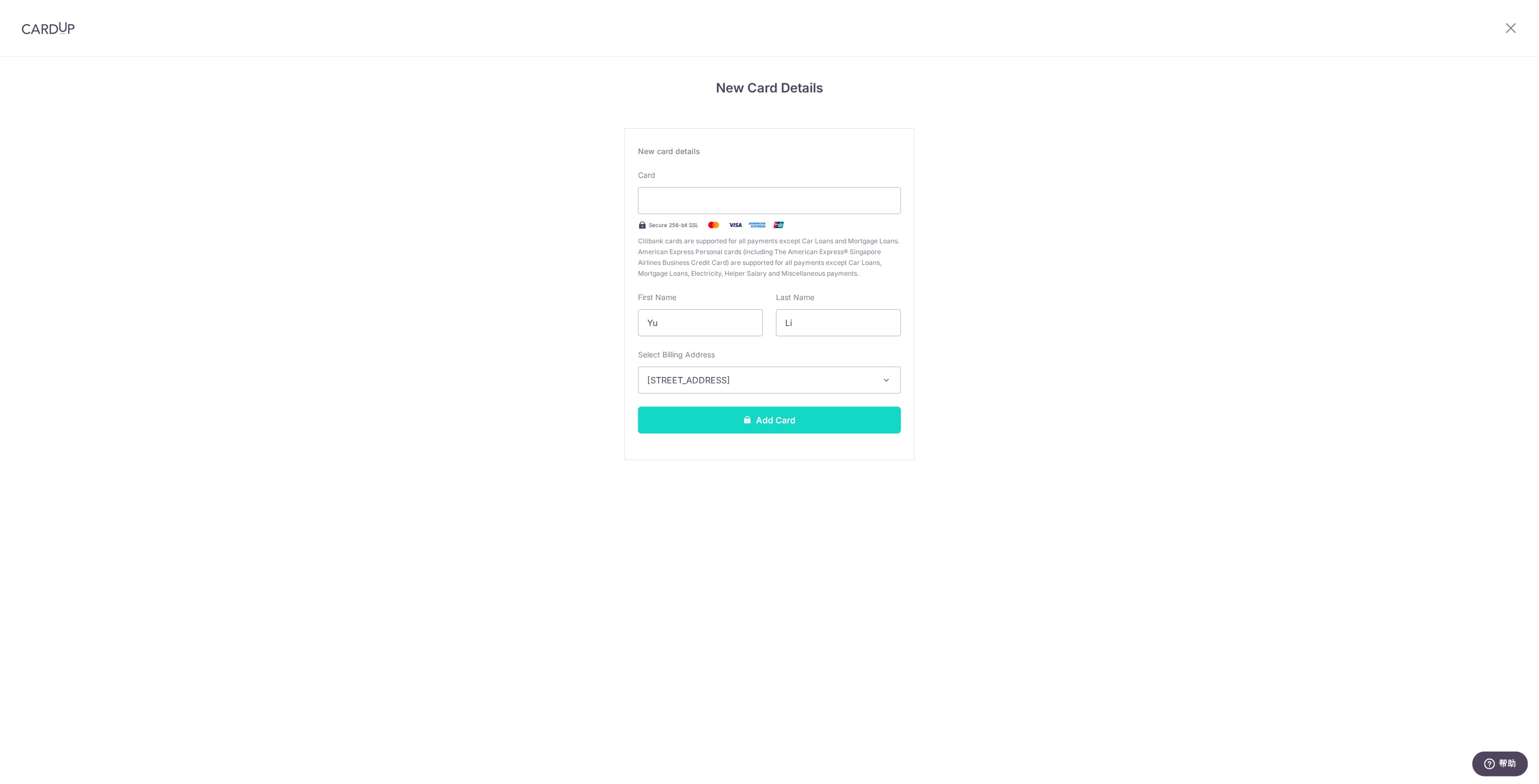
click at [742, 423] on button "Add Card" at bounding box center [769, 420] width 263 height 27
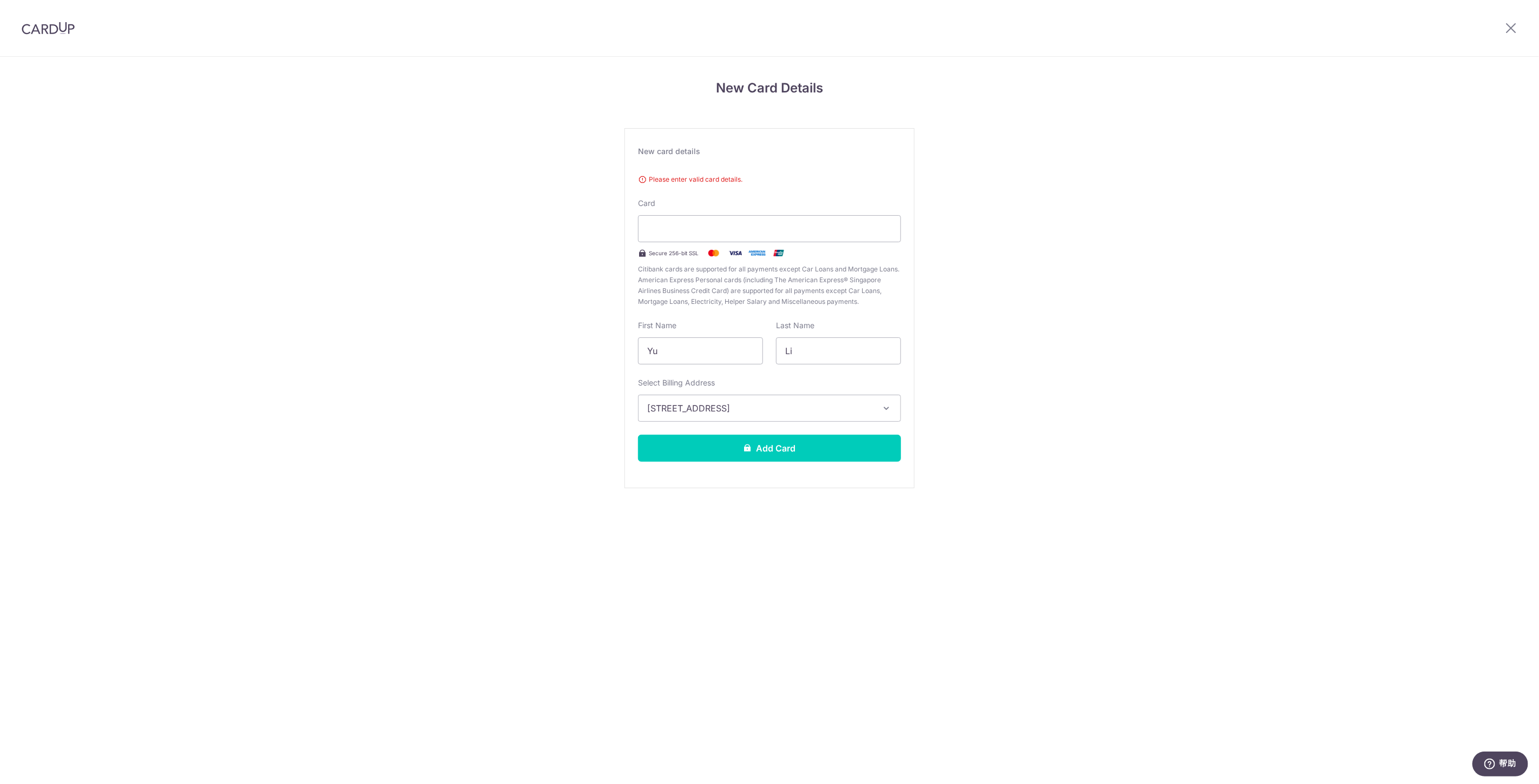
click at [739, 180] on span "Please enter valid card details." at bounding box center [769, 179] width 263 height 11
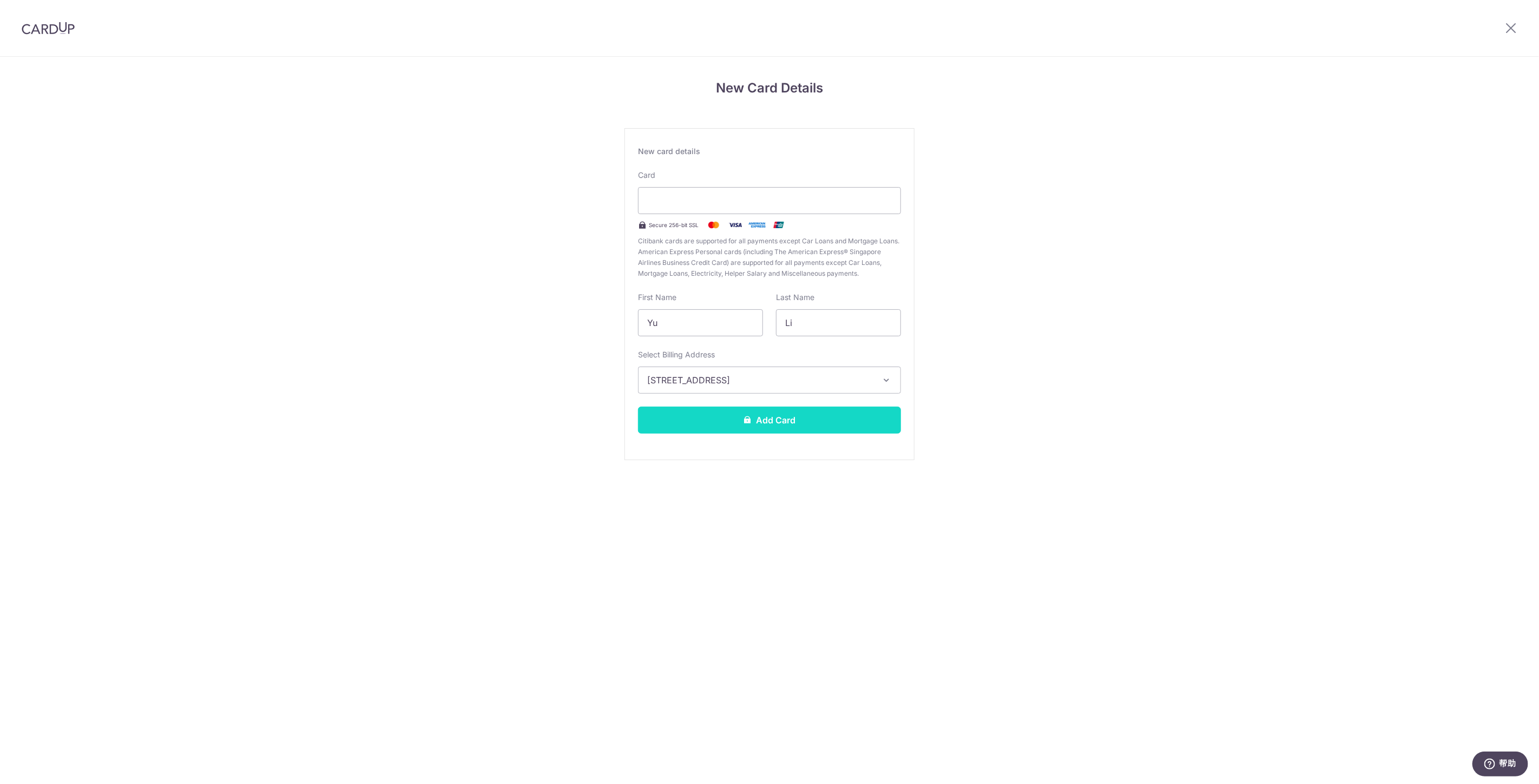
click at [805, 426] on button "Add Card" at bounding box center [769, 420] width 263 height 27
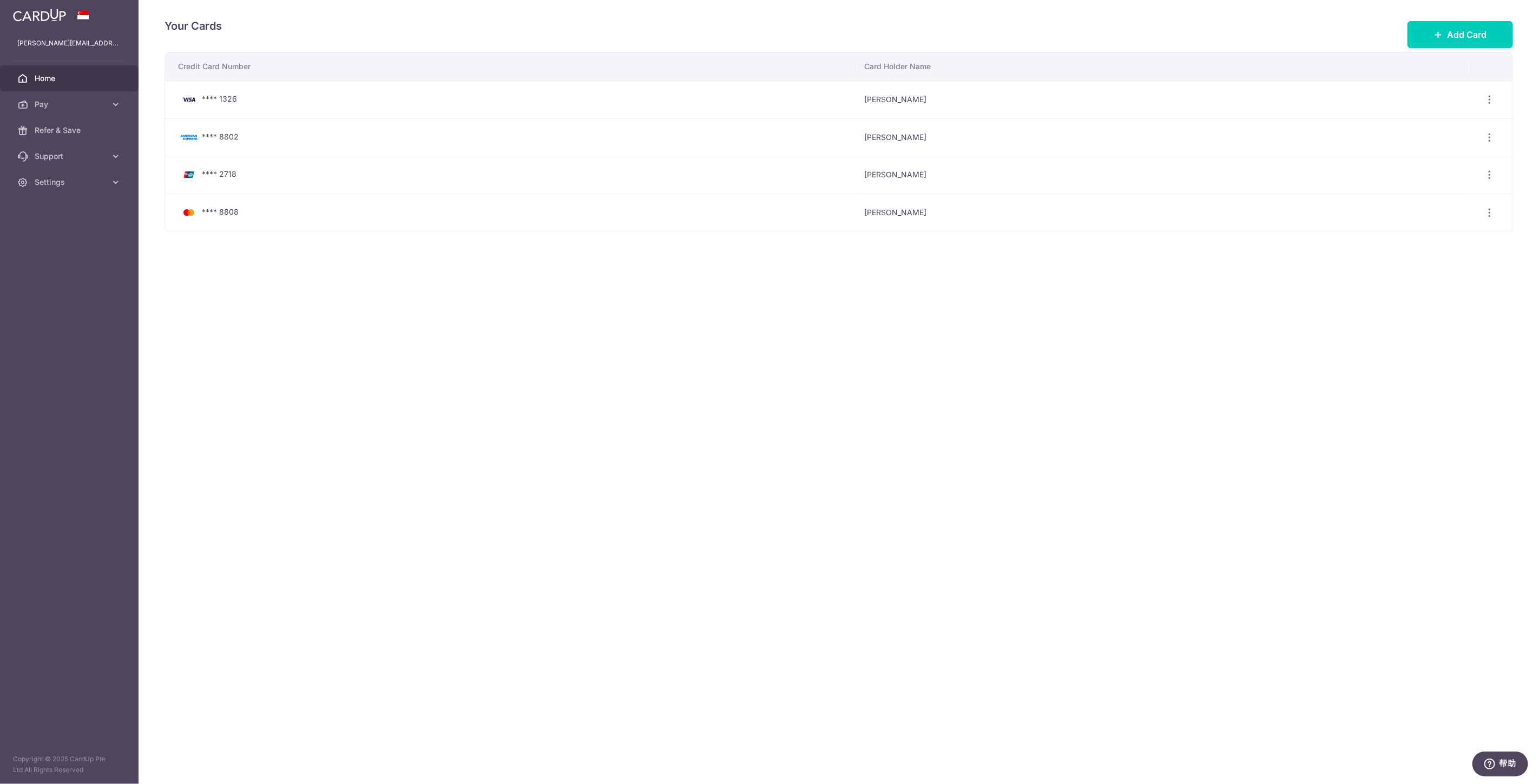
click at [83, 76] on span "Home" at bounding box center [70, 78] width 71 height 11
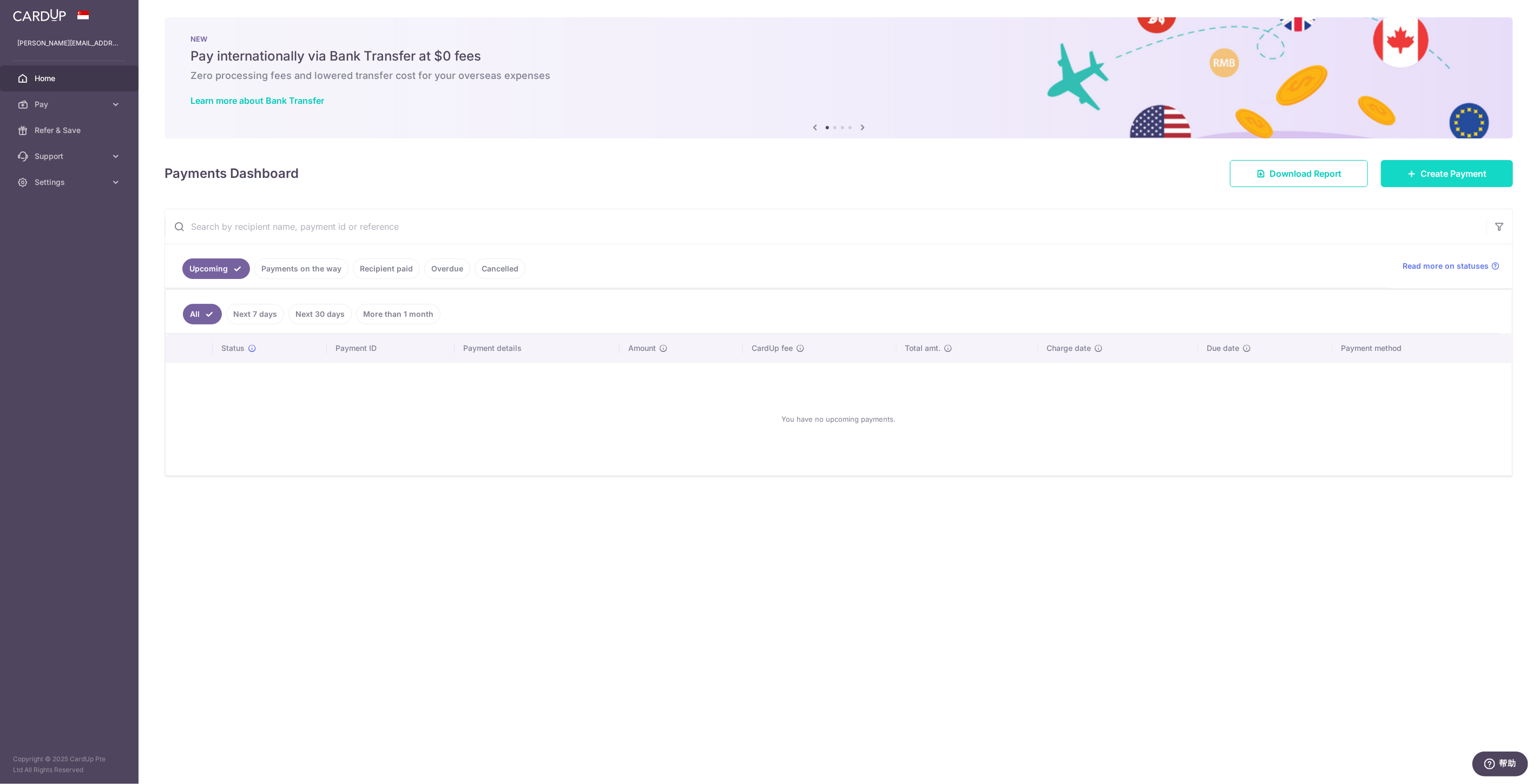
click at [1437, 177] on span "Create Payment" at bounding box center [1453, 173] width 66 height 13
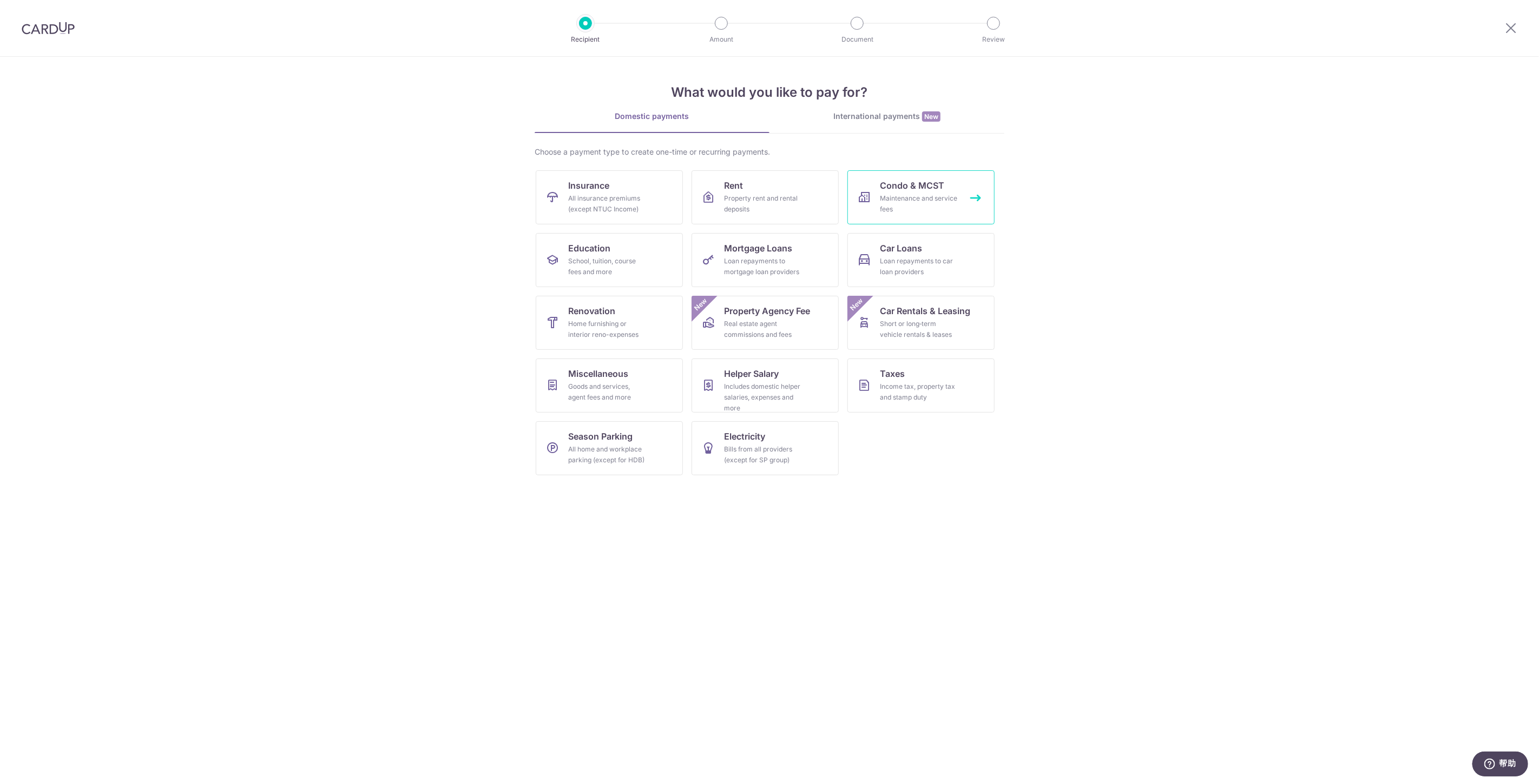
click at [953, 196] on div "Maintenance and service fees" at bounding box center [919, 203] width 78 height 22
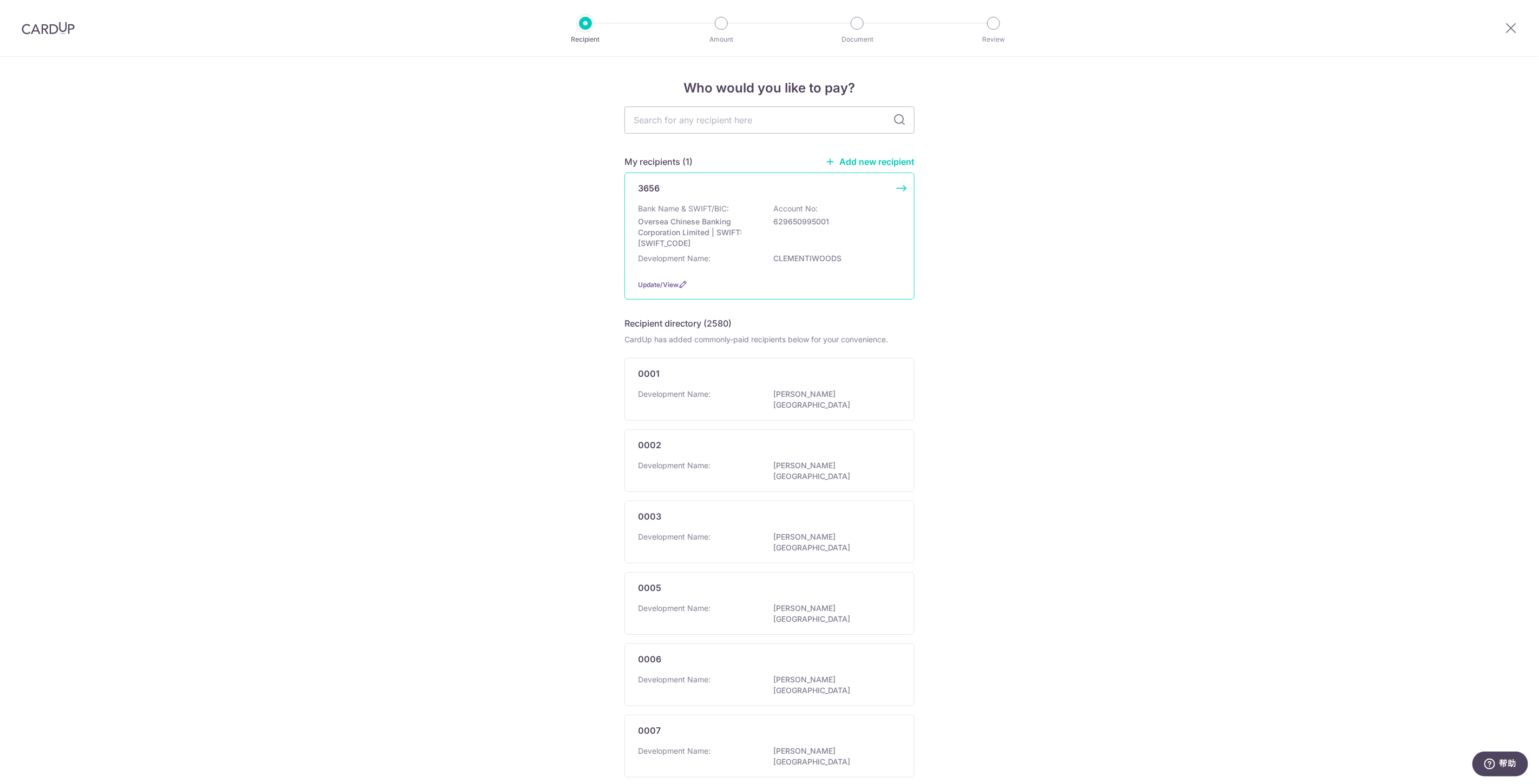
click at [873, 227] on p "629650995001" at bounding box center [834, 221] width 121 height 11
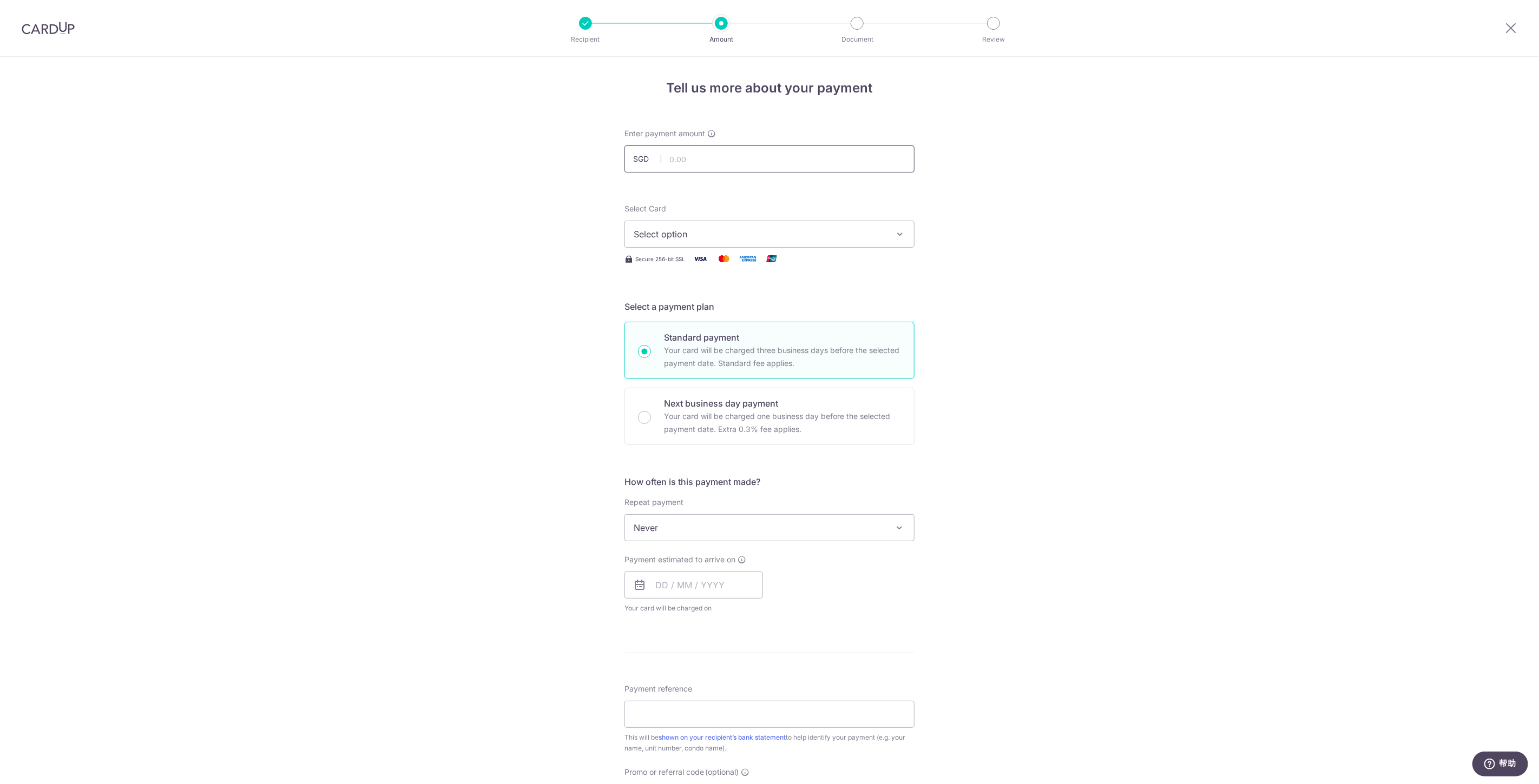
click at [779, 157] on input "text" at bounding box center [770, 159] width 290 height 27
type input "1,294.92"
click at [998, 189] on div "Tell us more about your payment Enter payment amount SGD 1,294.92 1294.92 Selec…" at bounding box center [770, 546] width 1539 height 978
click at [770, 242] on button "Select option" at bounding box center [770, 234] width 290 height 27
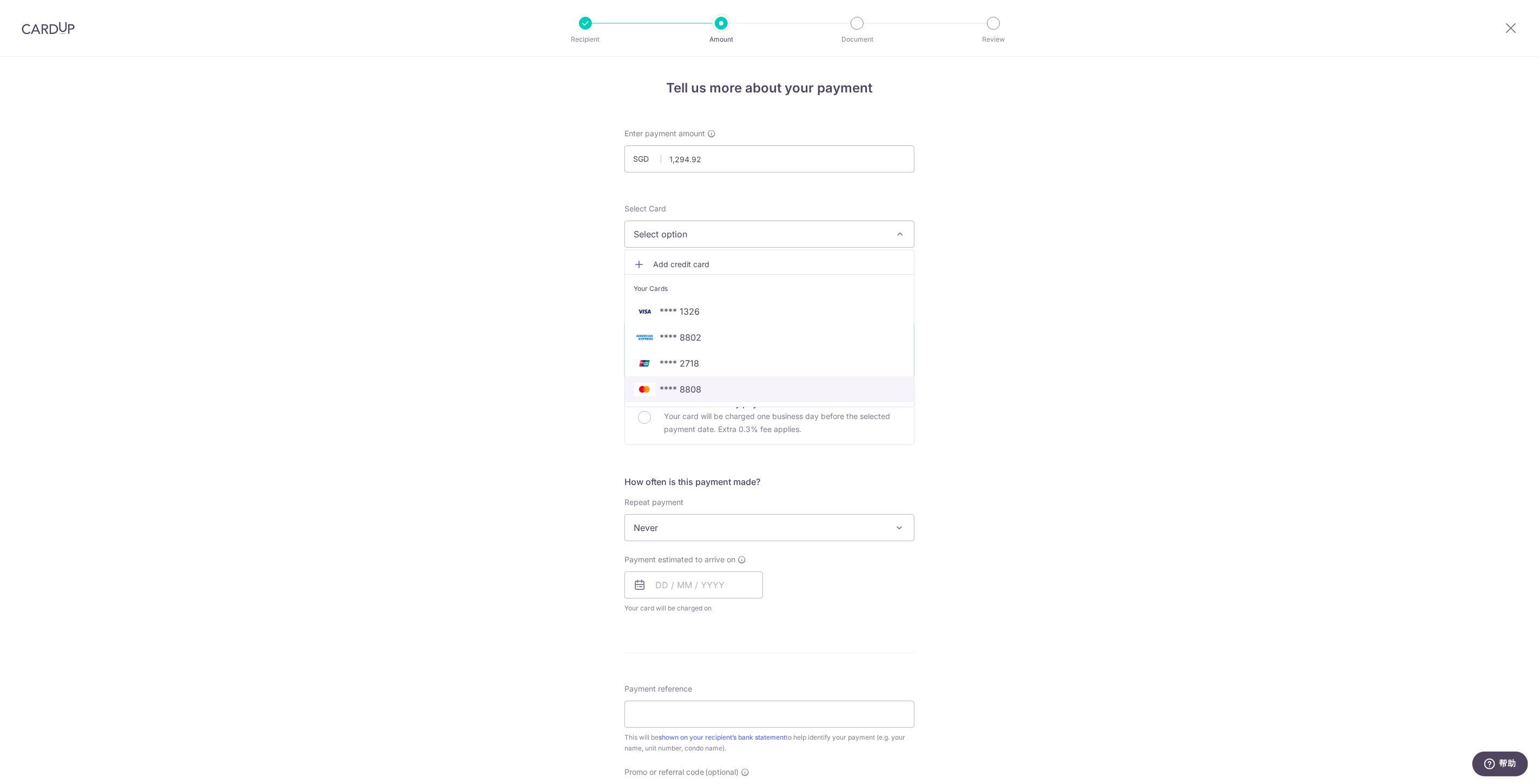
click at [695, 387] on span "**** 8808" at bounding box center [680, 389] width 42 height 13
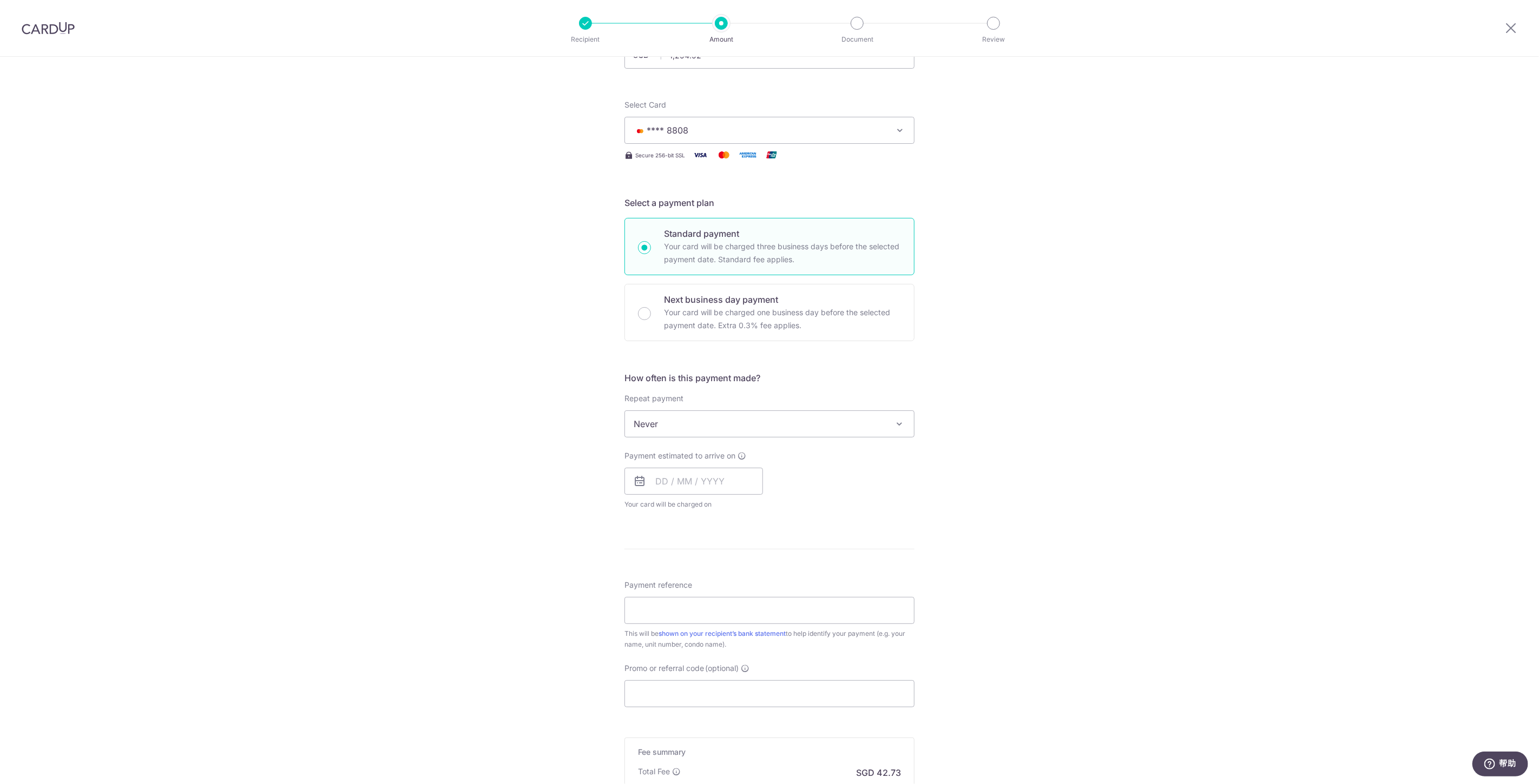
scroll to position [120, 0]
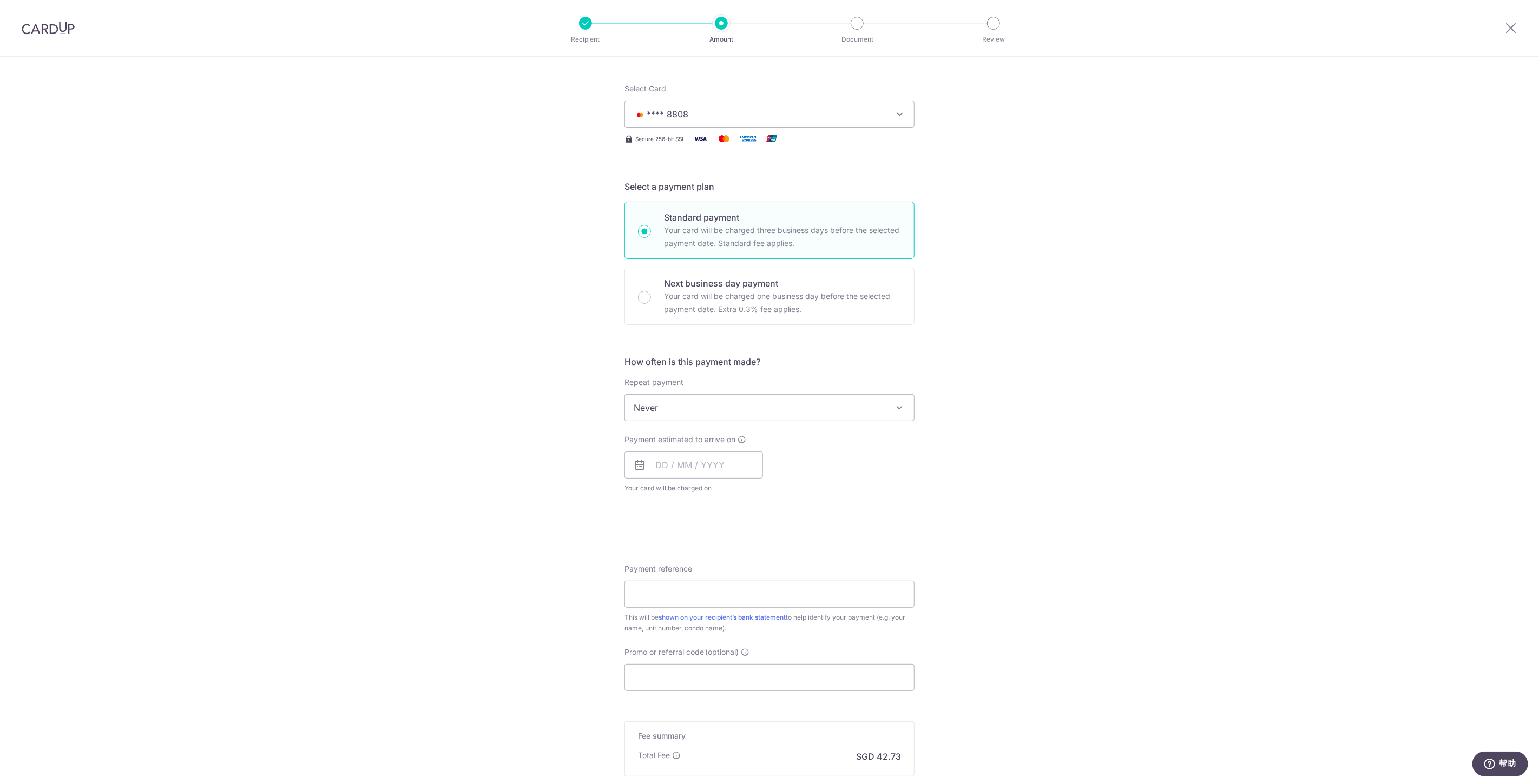
click at [716, 400] on span "Never" at bounding box center [770, 407] width 289 height 26
click at [700, 467] on input "text" at bounding box center [693, 465] width 139 height 27
click at [691, 611] on link "23" at bounding box center [690, 607] width 18 height 18
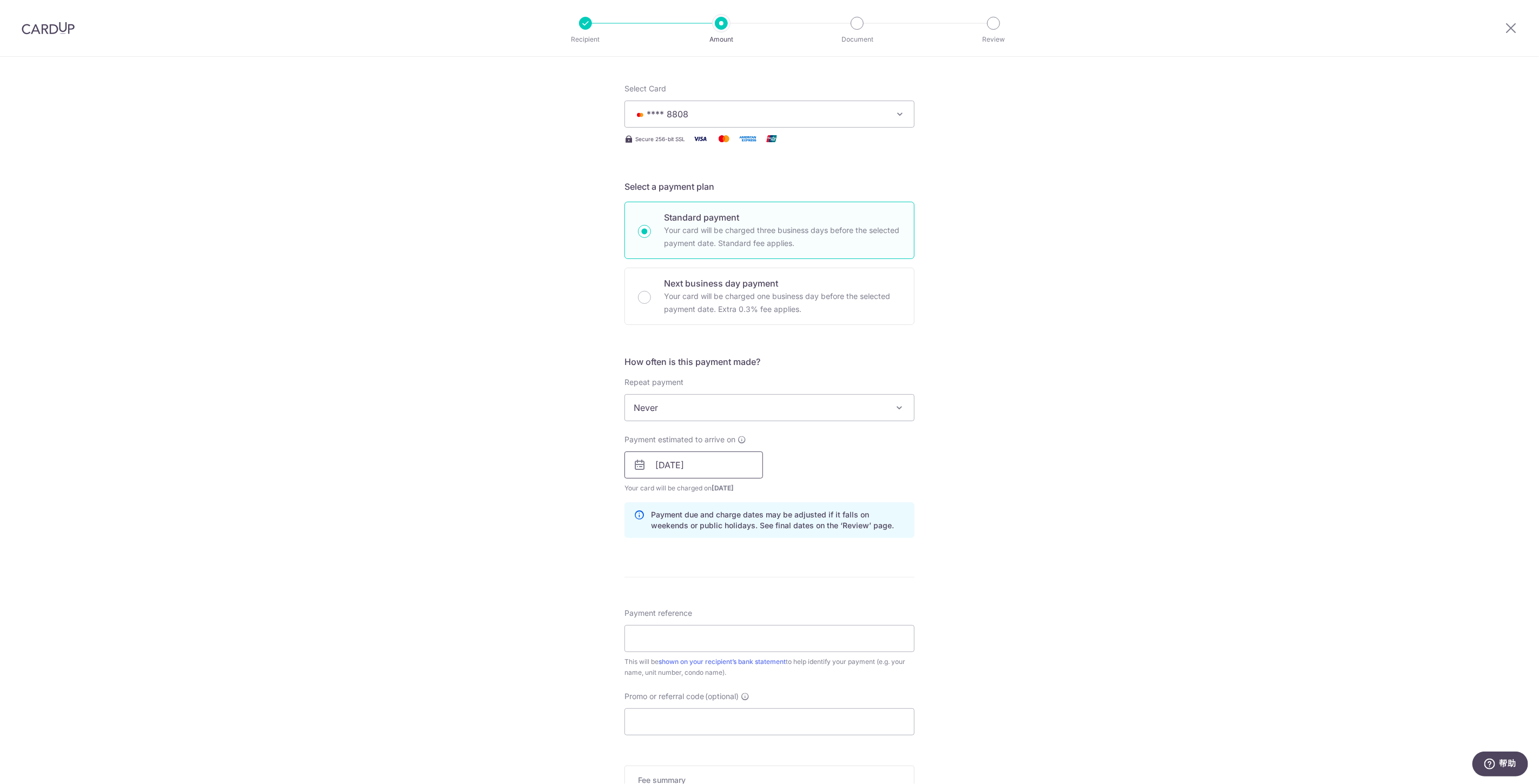
click at [736, 464] on input "23/09/2025" at bounding box center [693, 465] width 139 height 27
click at [709, 602] on link "24" at bounding box center [711, 607] width 18 height 18
type input "[DATE]"
click at [852, 480] on div "Payment estimated to arrive on 24/09/2025 Prev Next Sep Oct Nov Dec 2025 2026 2…" at bounding box center [770, 464] width 303 height 60
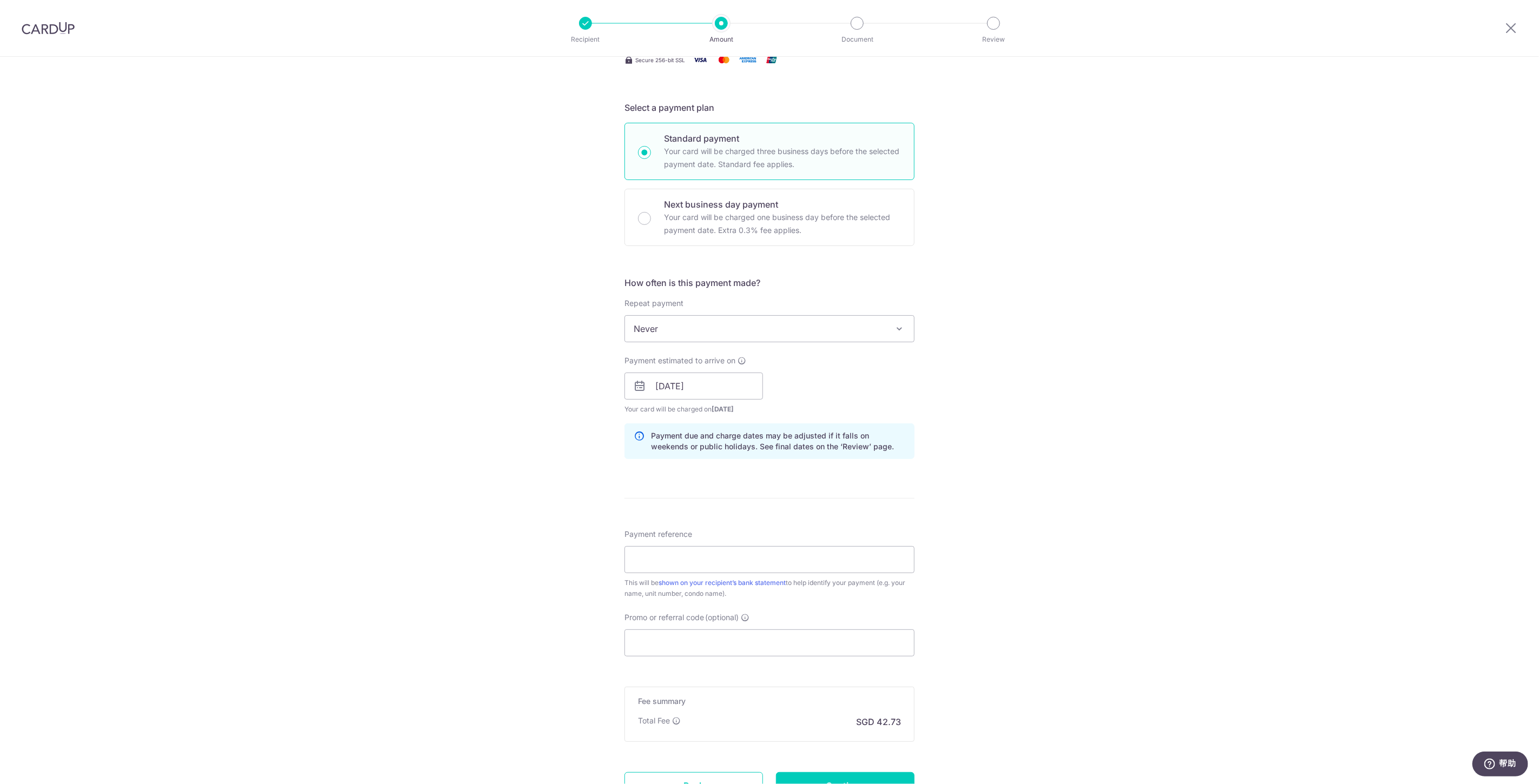
scroll to position [240, 0]
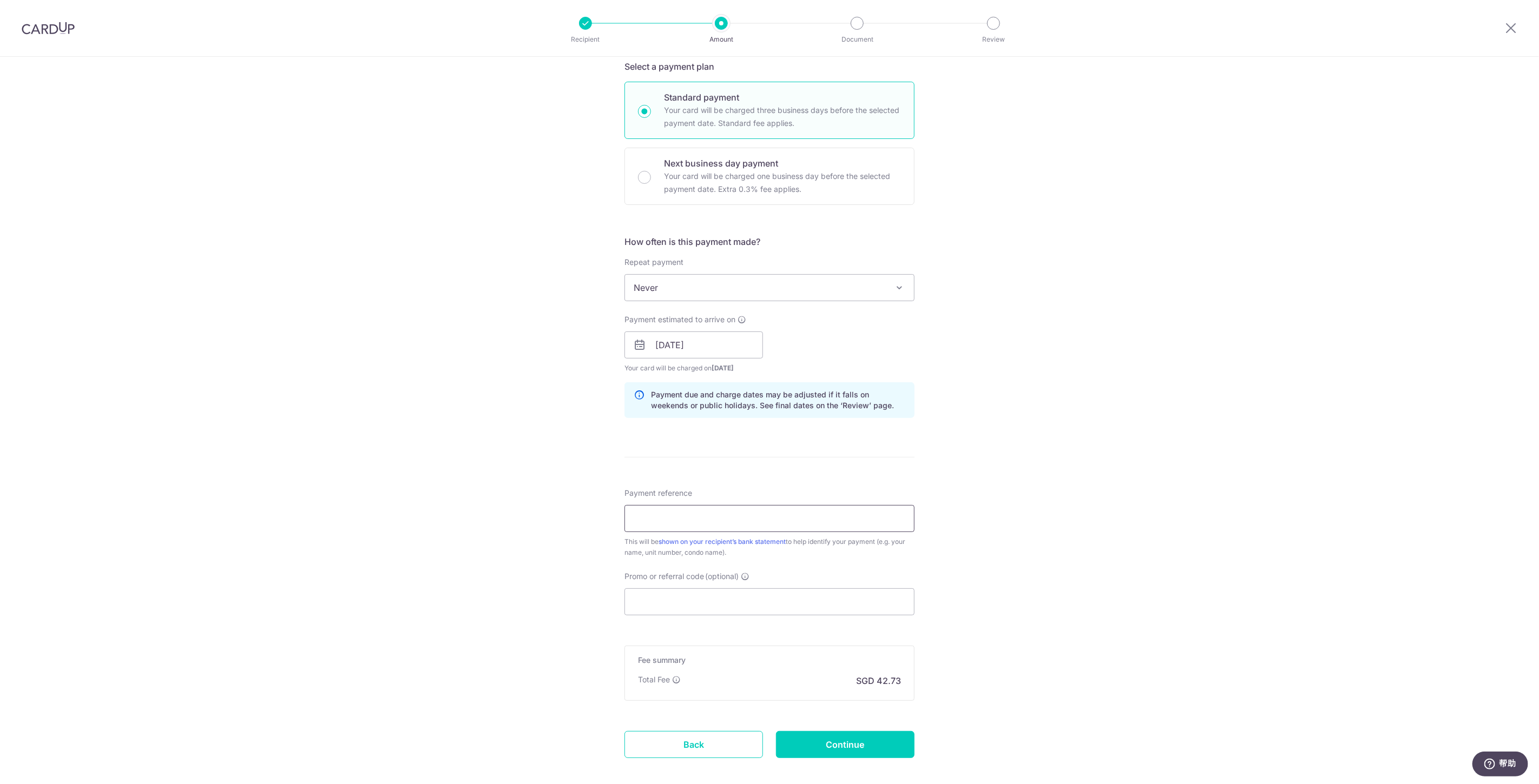
click at [756, 509] on input "Payment reference" at bounding box center [770, 519] width 290 height 27
type input "BLK78-03-12 LI YU AND ZHANG XIAOYI"
click at [1100, 507] on div "Tell us more about your payment Enter payment amount SGD 1,294.92 1294.92 Selec…" at bounding box center [770, 327] width 1539 height 1023
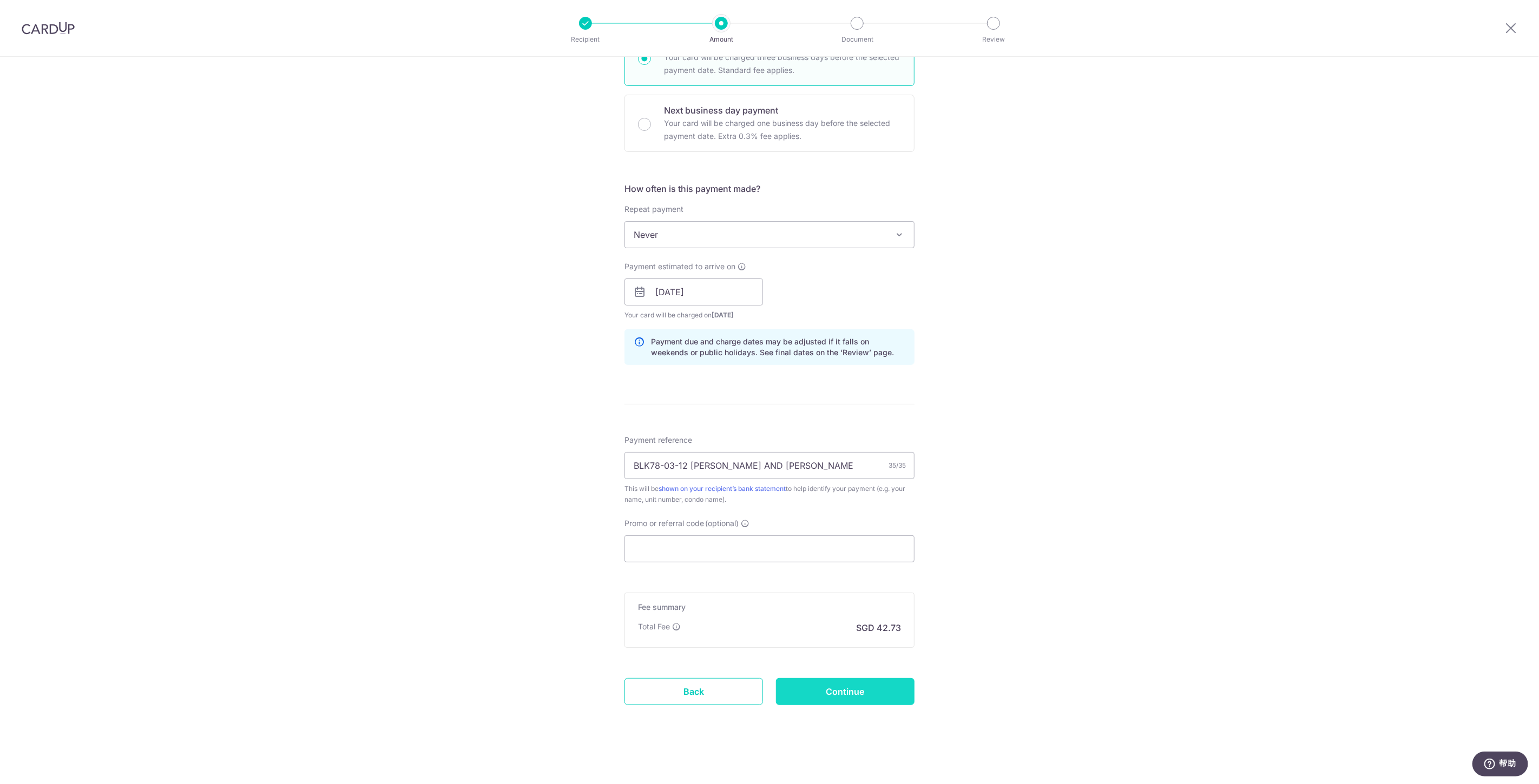
click at [829, 685] on input "Continue" at bounding box center [845, 692] width 139 height 27
type input "Create Schedule"
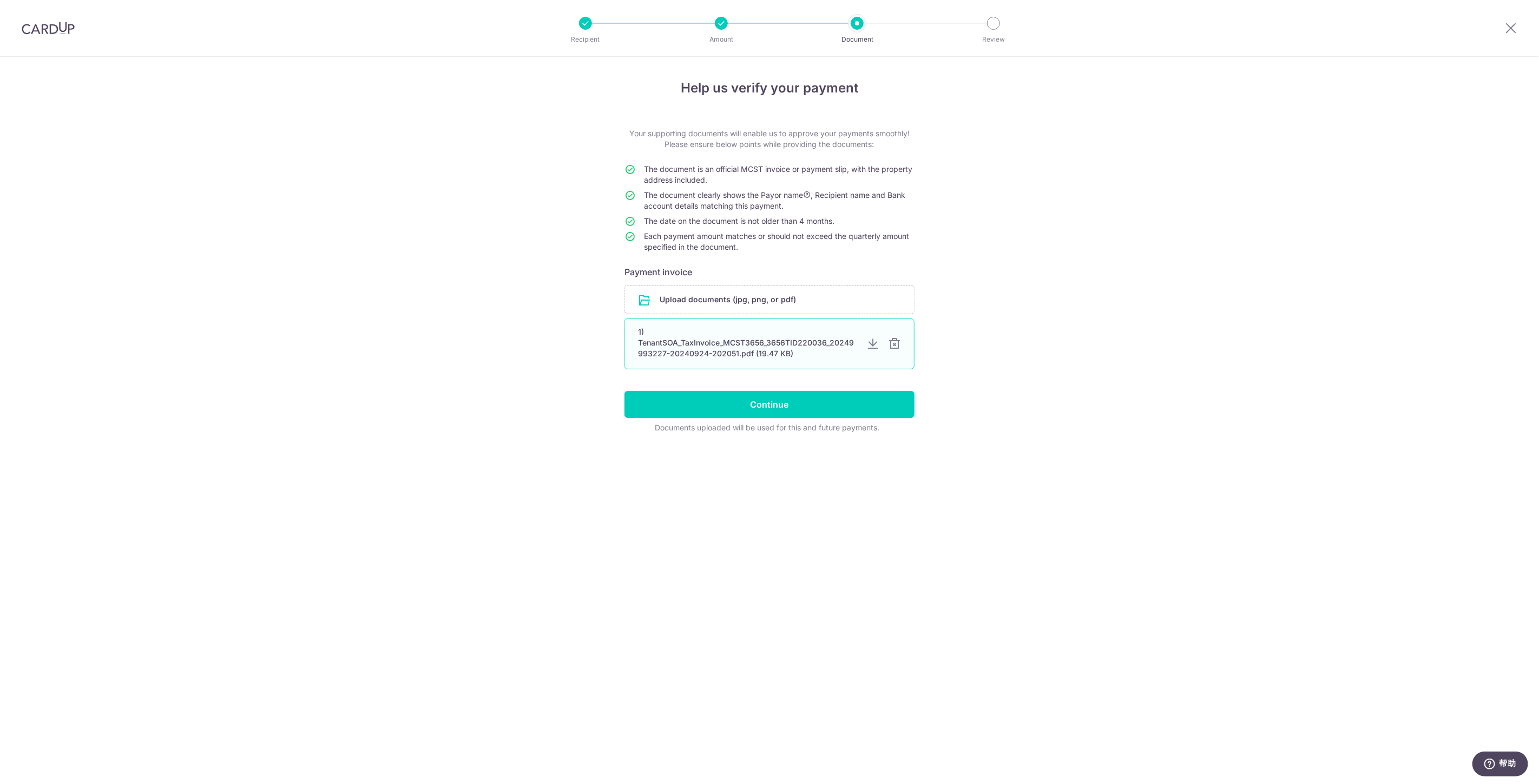
click at [896, 345] on div at bounding box center [894, 344] width 13 height 13
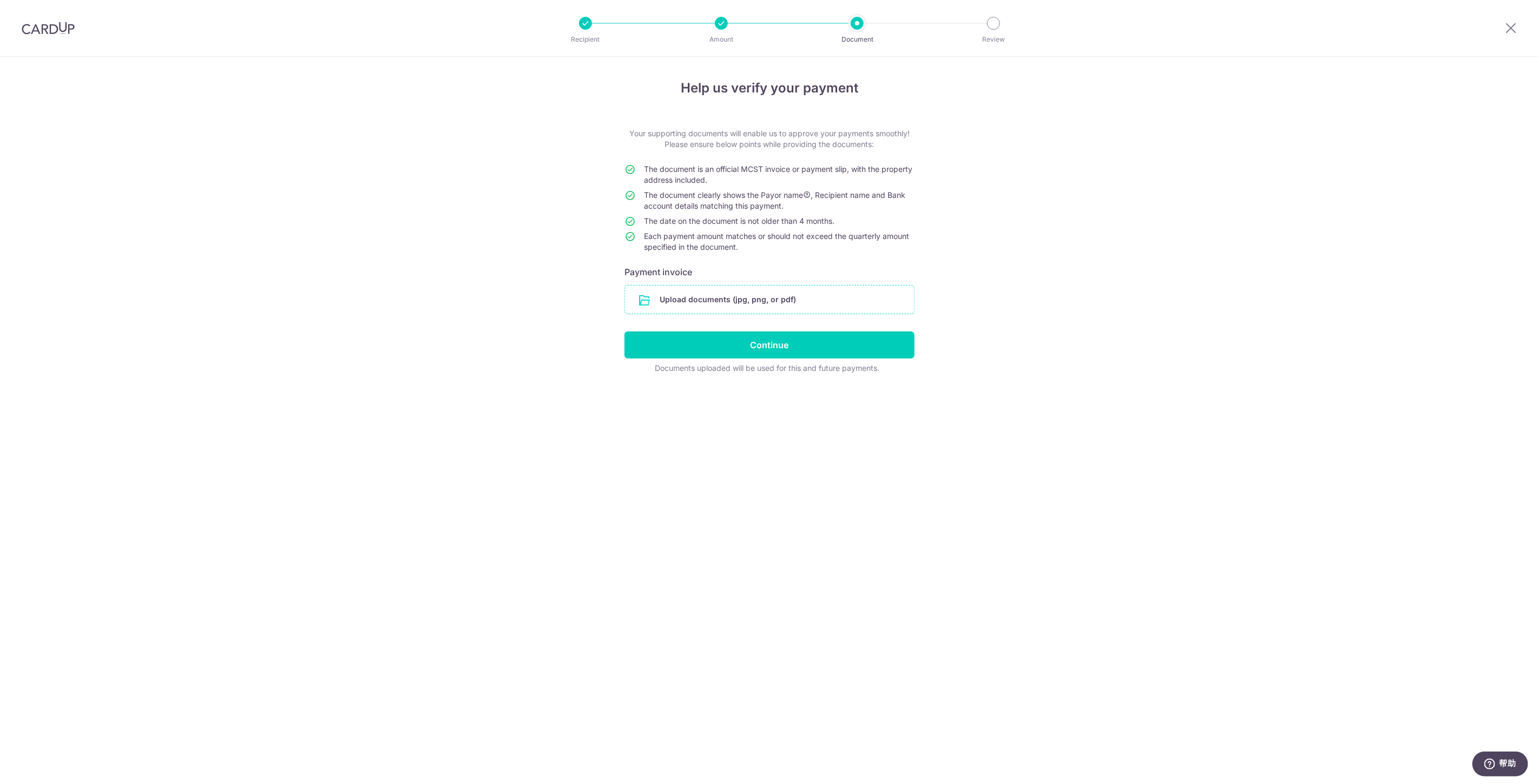
click at [785, 298] on input "file" at bounding box center [770, 300] width 289 height 28
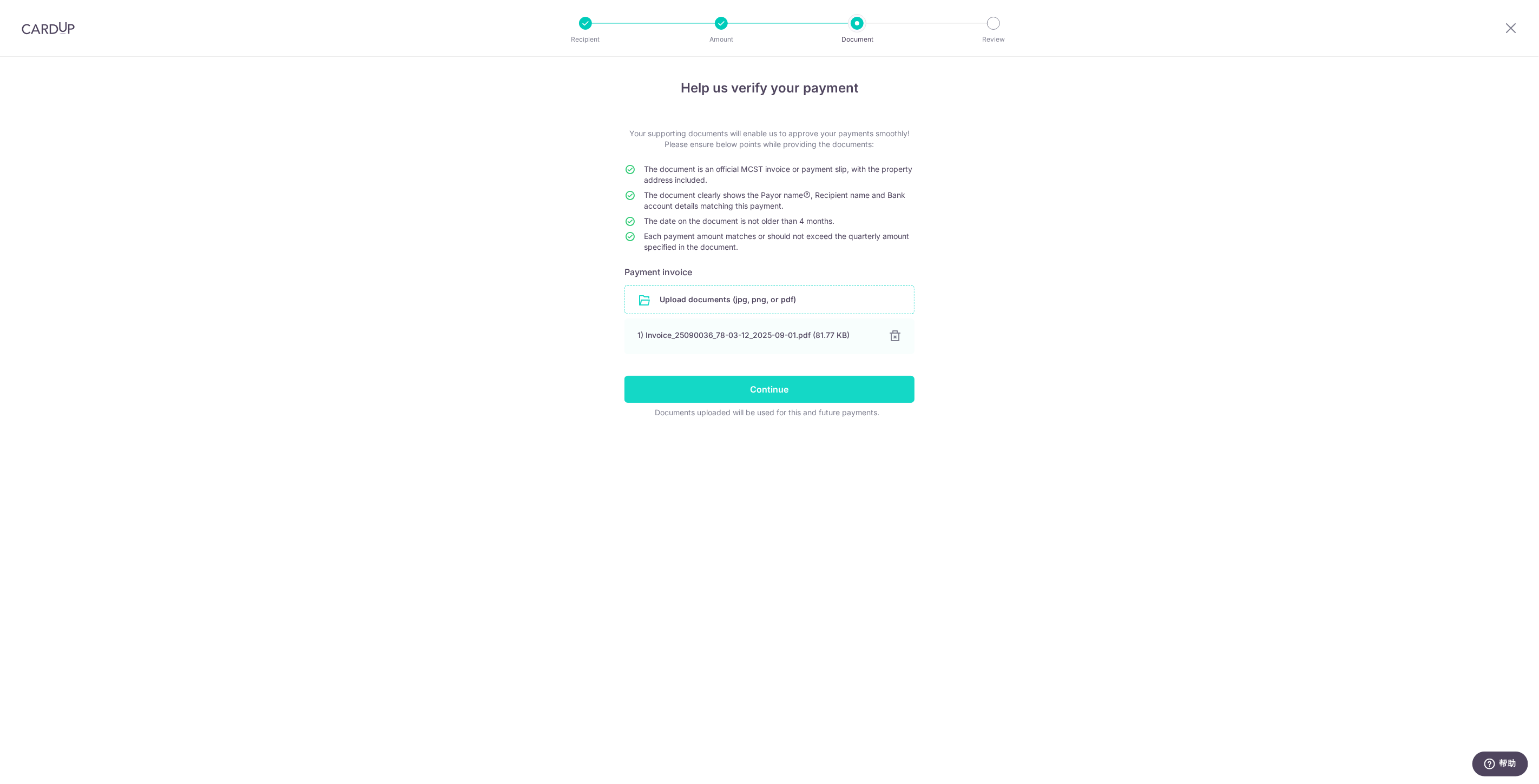
click at [789, 395] on input "Continue" at bounding box center [770, 389] width 290 height 27
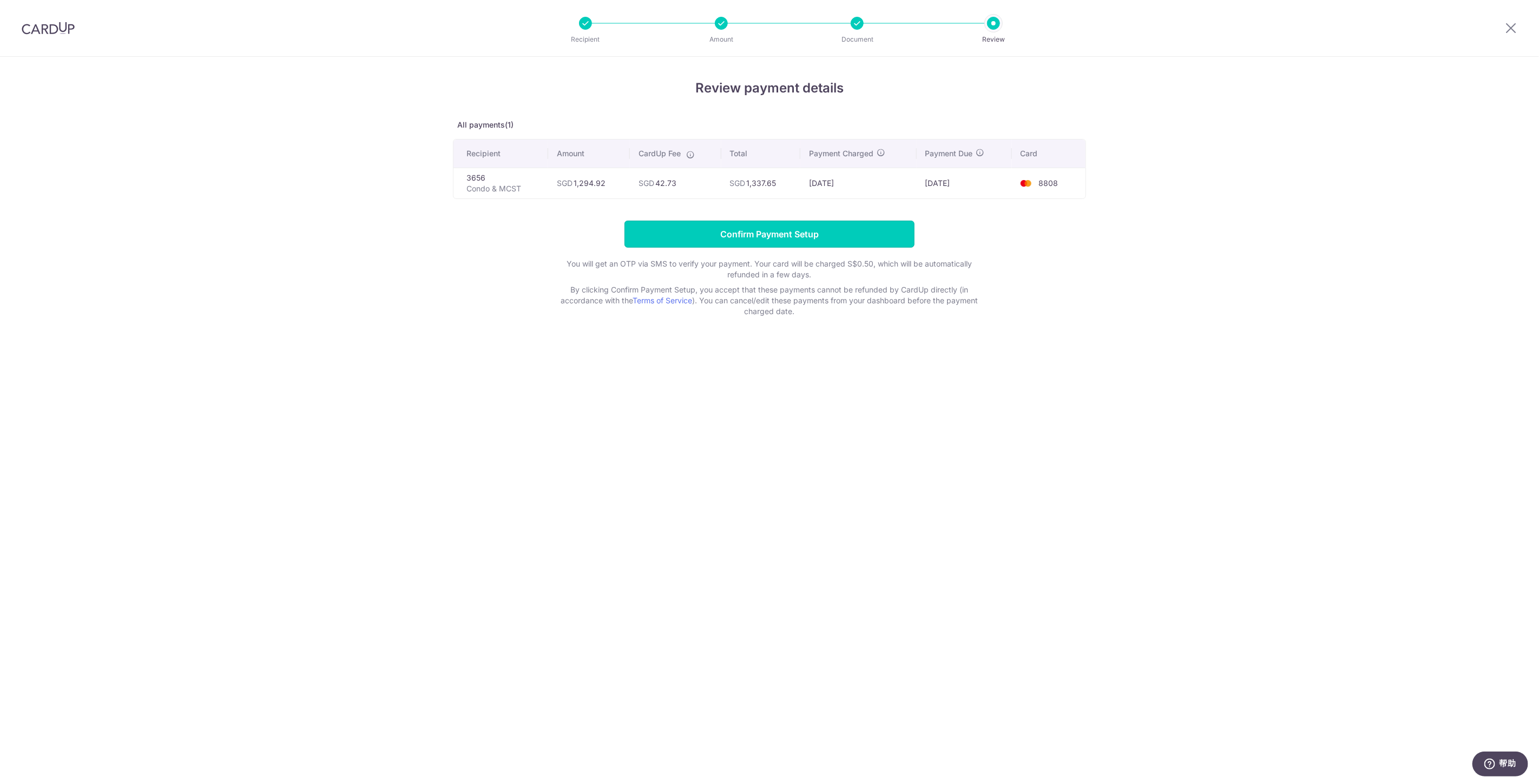
click at [715, 235] on input "Confirm Payment Setup" at bounding box center [770, 234] width 290 height 27
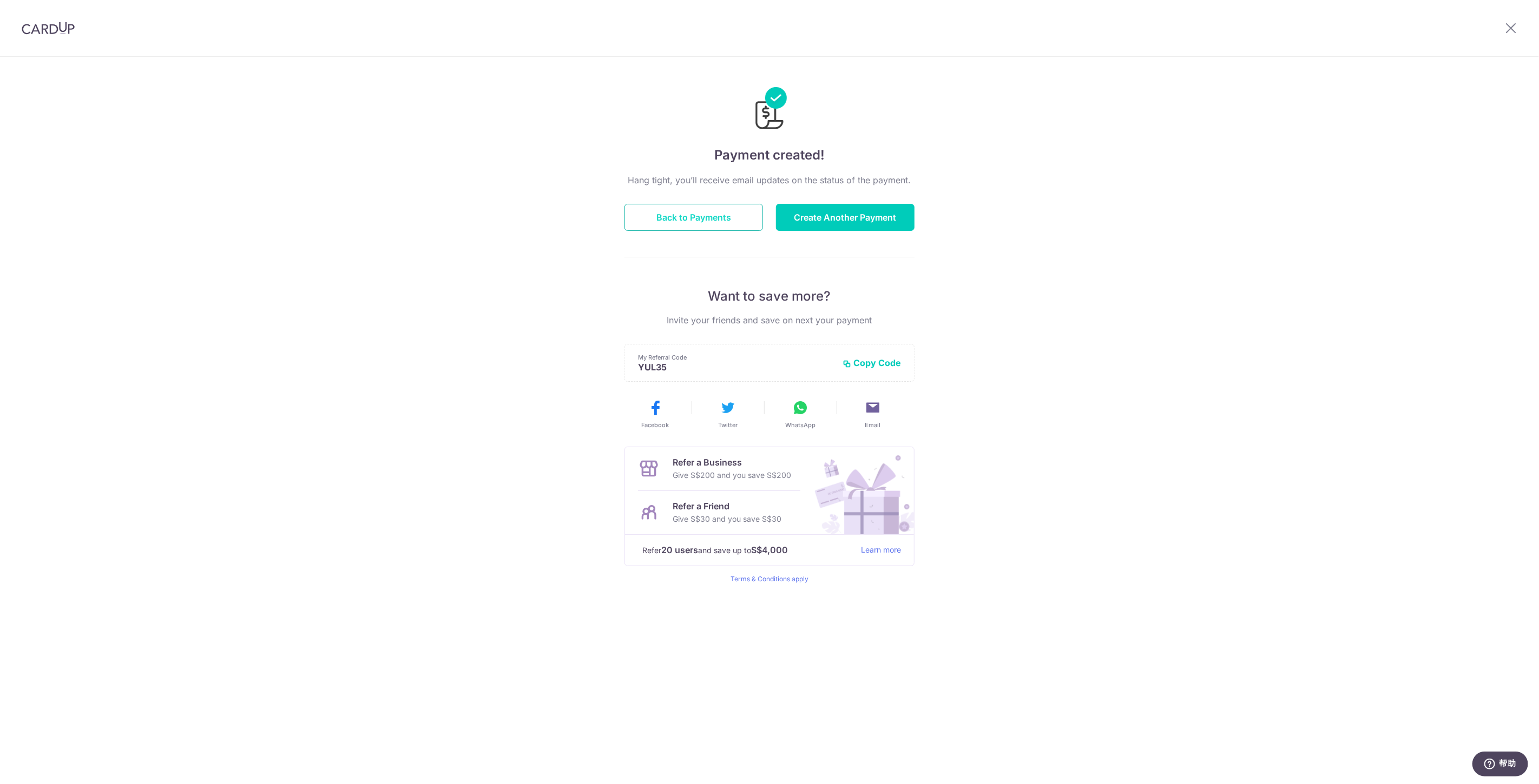
click at [688, 218] on button "Back to Payments" at bounding box center [693, 217] width 139 height 27
